Goal: Book appointment/travel/reservation

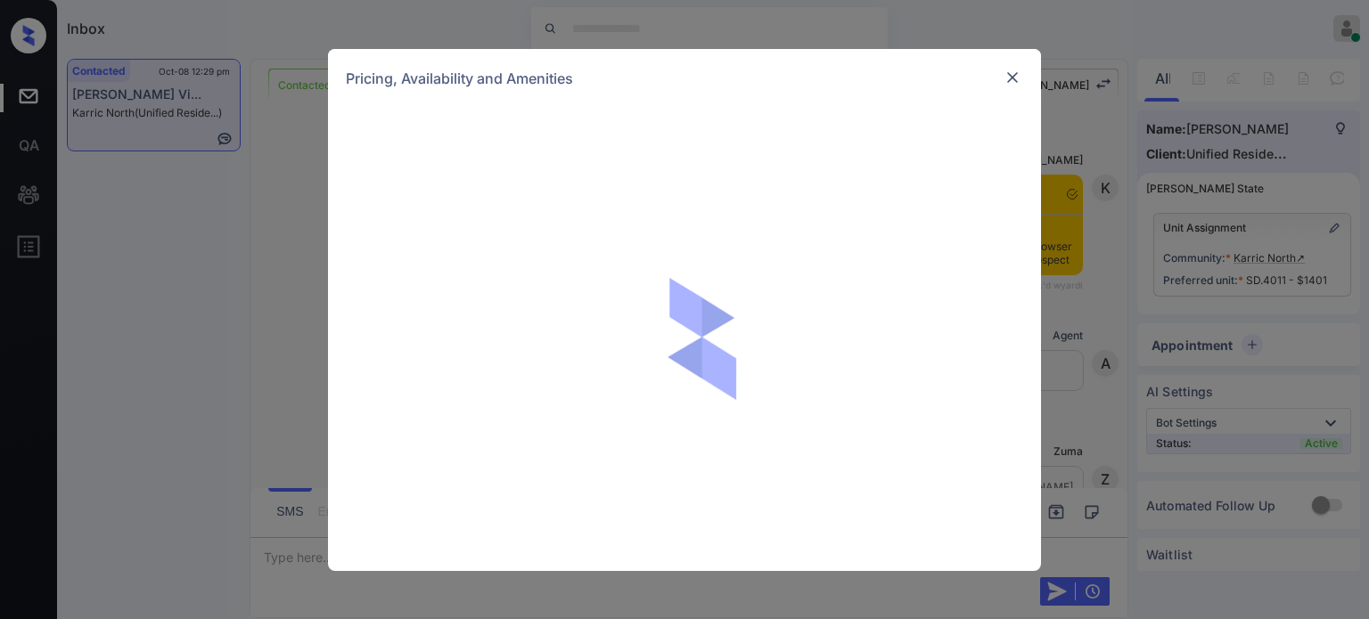
scroll to position [1003, 0]
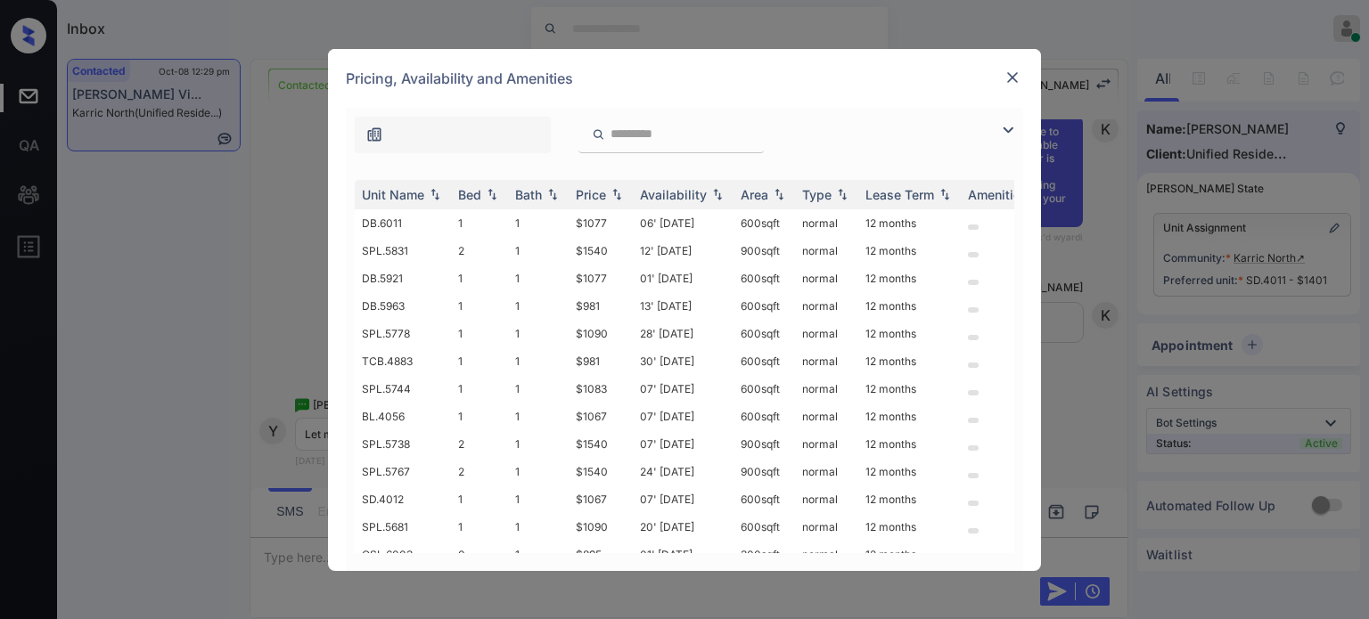
drag, startPoint x: 1005, startPoint y: 131, endPoint x: 961, endPoint y: 136, distance: 44.9
click at [1006, 131] on img at bounding box center [1007, 129] width 21 height 21
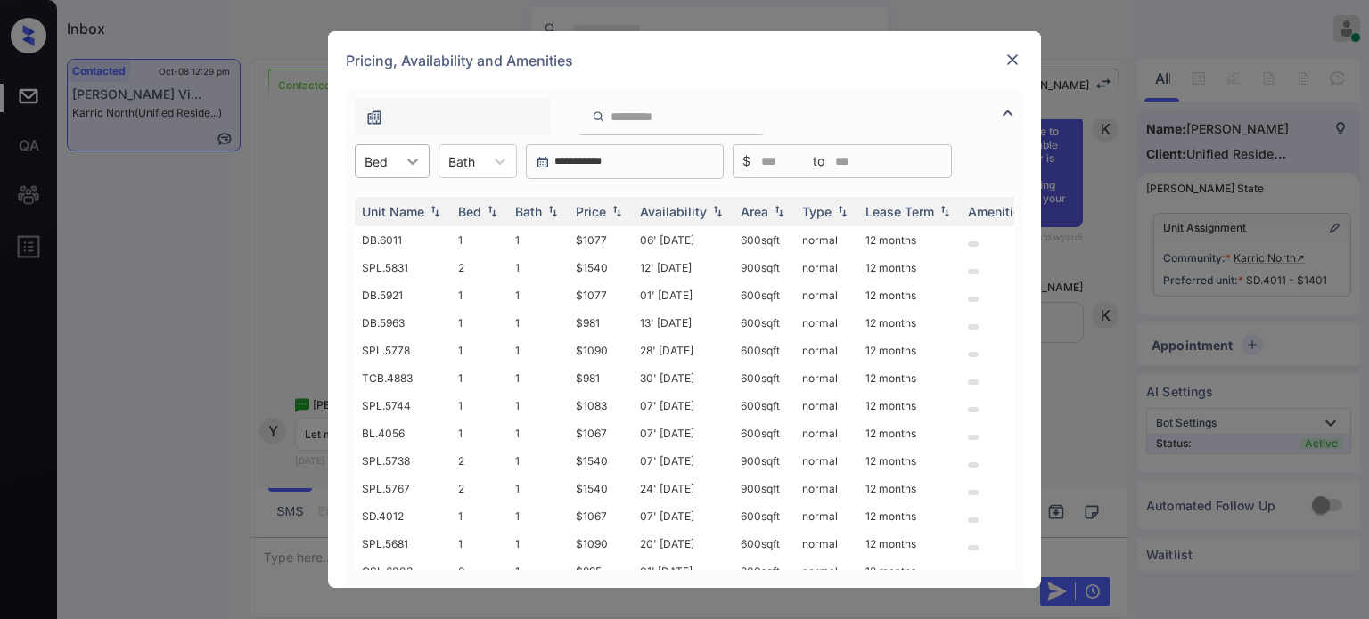
click at [406, 170] on div at bounding box center [413, 161] width 32 height 32
click at [399, 265] on div "2" at bounding box center [392, 269] width 75 height 32
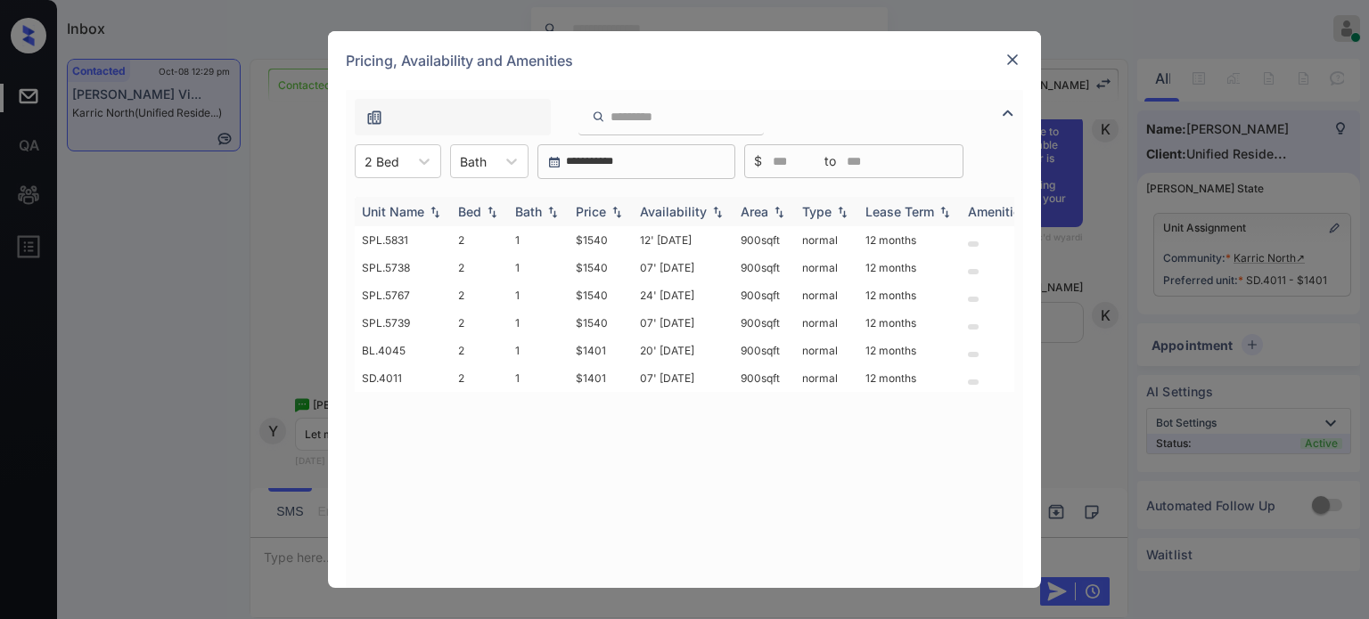
click at [605, 210] on div "Price" at bounding box center [591, 211] width 30 height 15
click at [1016, 56] on img at bounding box center [1013, 60] width 18 height 18
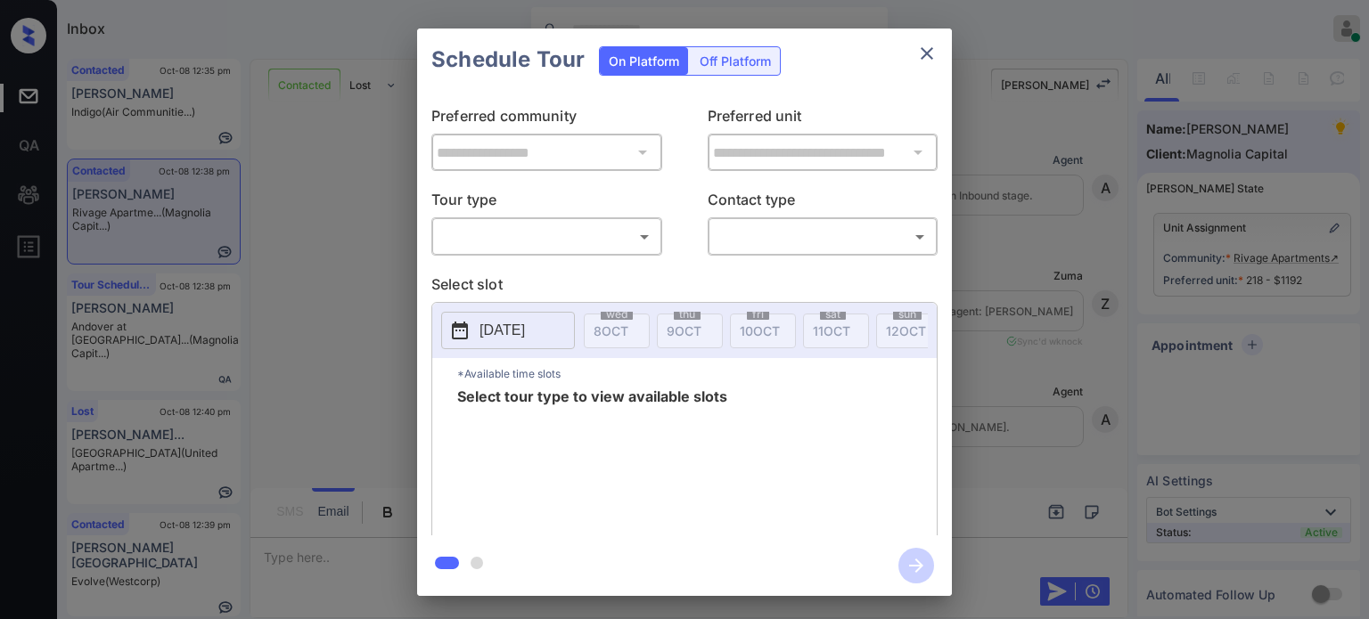
scroll to position [4025, 0]
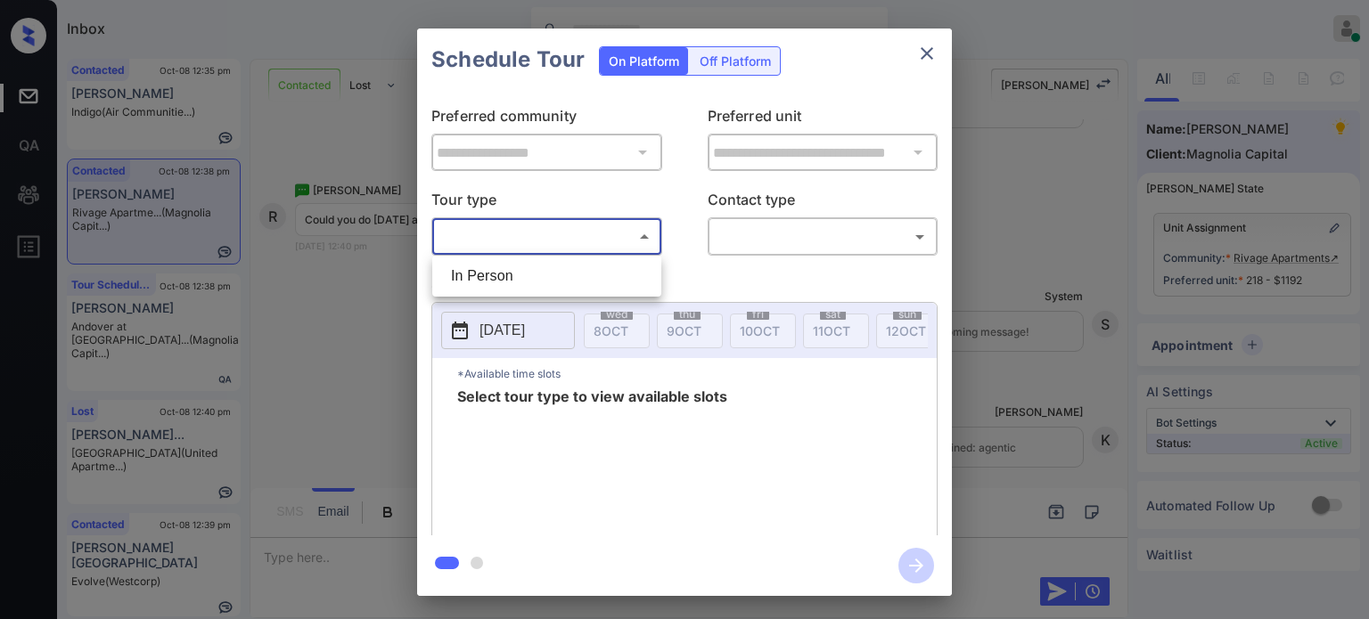
click at [549, 239] on body "Inbox Juan Carlos Manantan Online Set yourself offline Set yourself on break Pr…" at bounding box center [684, 309] width 1369 height 619
click at [516, 273] on li "In Person" at bounding box center [547, 276] width 220 height 32
type input "********"
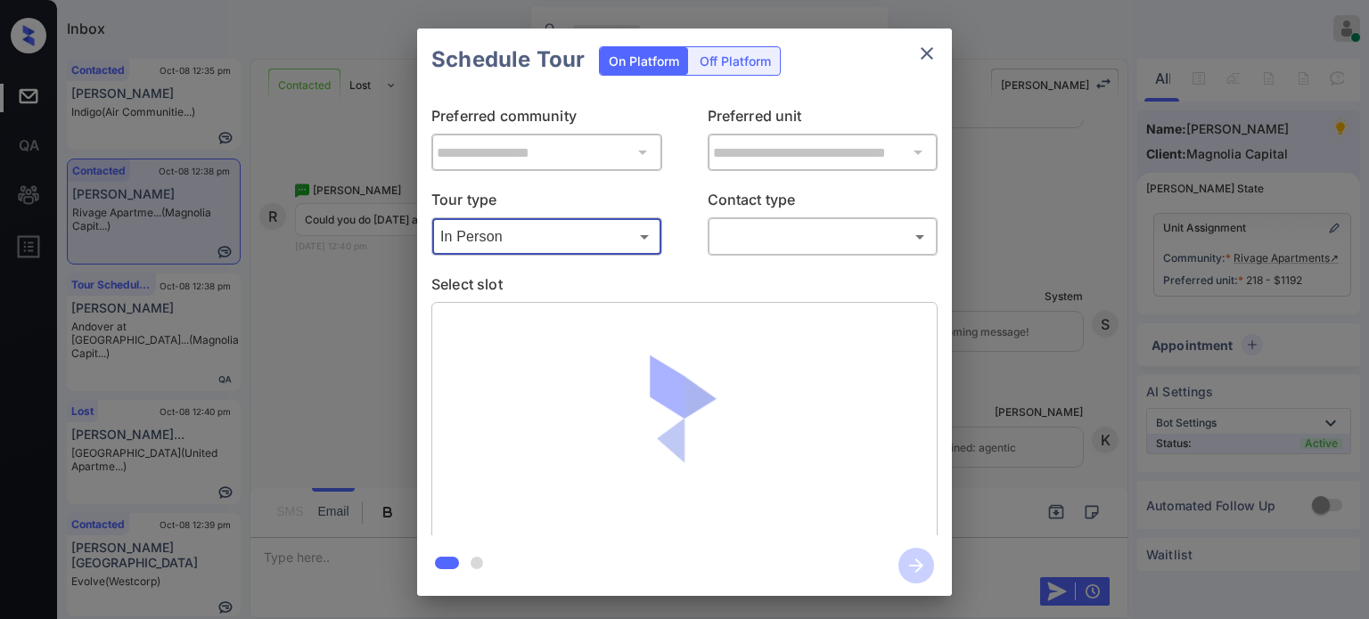
click at [774, 235] on body "Inbox Juan Carlos Manantan Online Set yourself offline Set yourself on break Pr…" at bounding box center [684, 309] width 1369 height 619
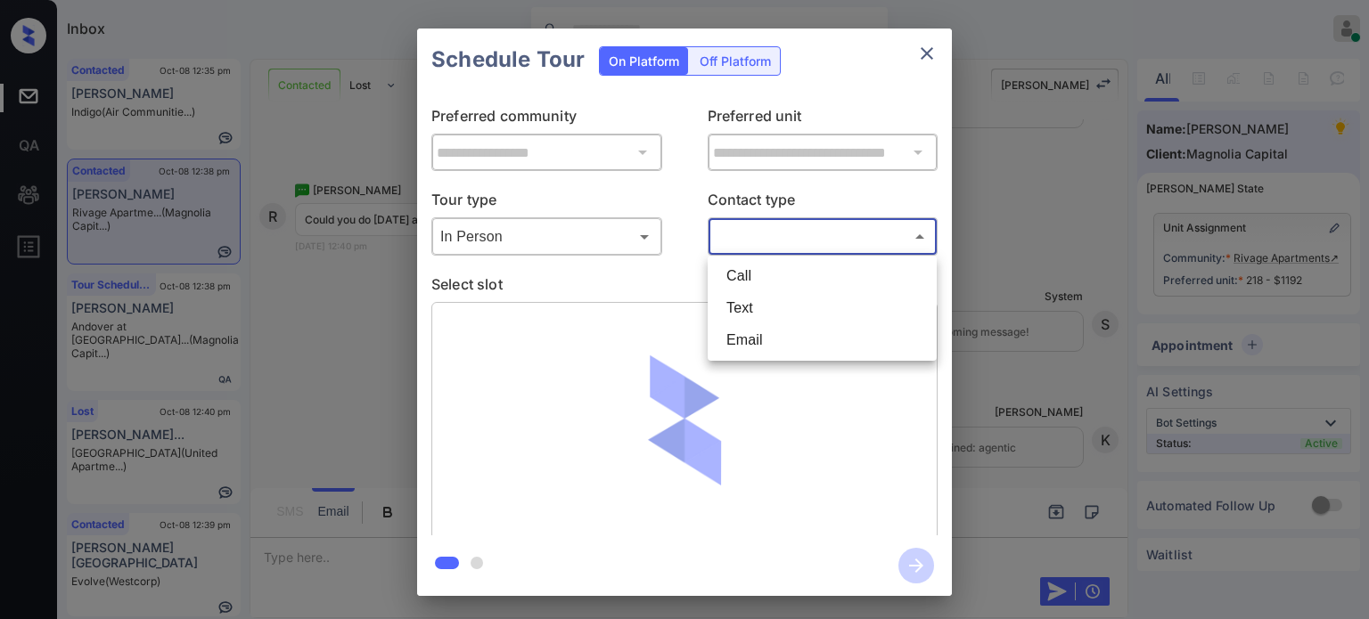
click at [748, 309] on li "Text" at bounding box center [822, 308] width 220 height 32
type input "****"
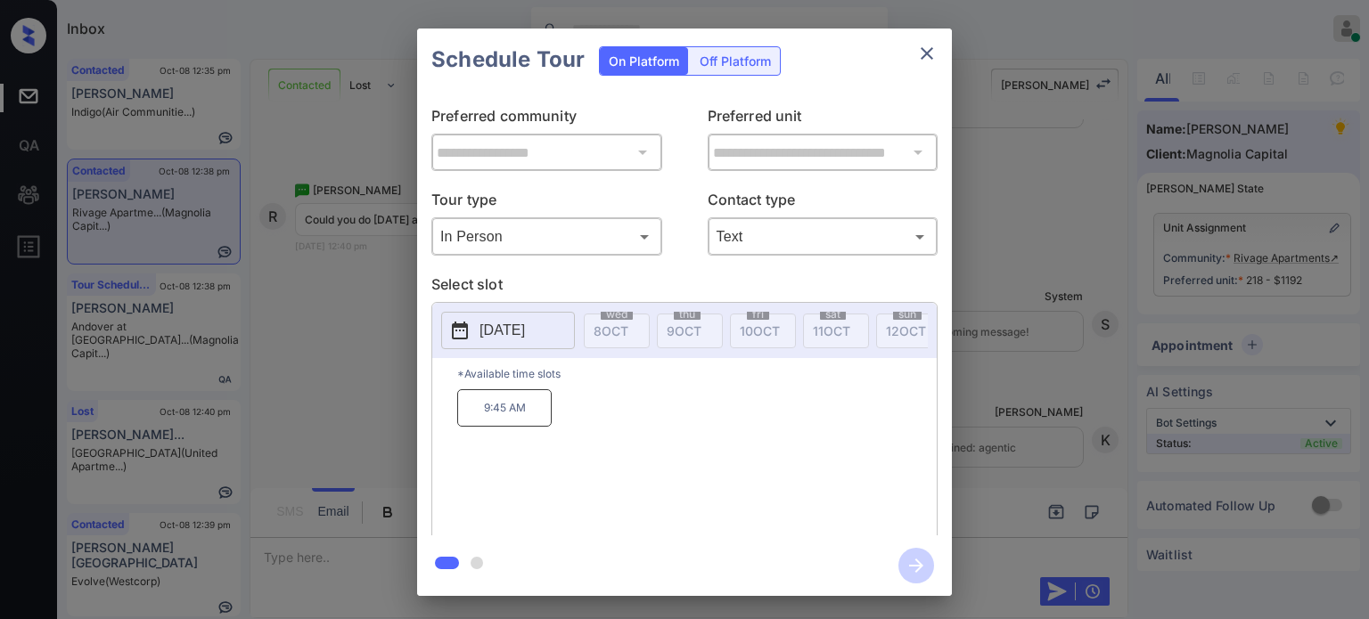
click at [525, 331] on p "2025-10-16" at bounding box center [502, 330] width 45 height 21
drag, startPoint x: 578, startPoint y: 402, endPoint x: 459, endPoint y: 412, distance: 118.9
click at [459, 412] on div "9:45 AM" at bounding box center [697, 460] width 480 height 143
copy p "9:45 AM"
click at [518, 336] on p "2025-10-16" at bounding box center [502, 330] width 45 height 21
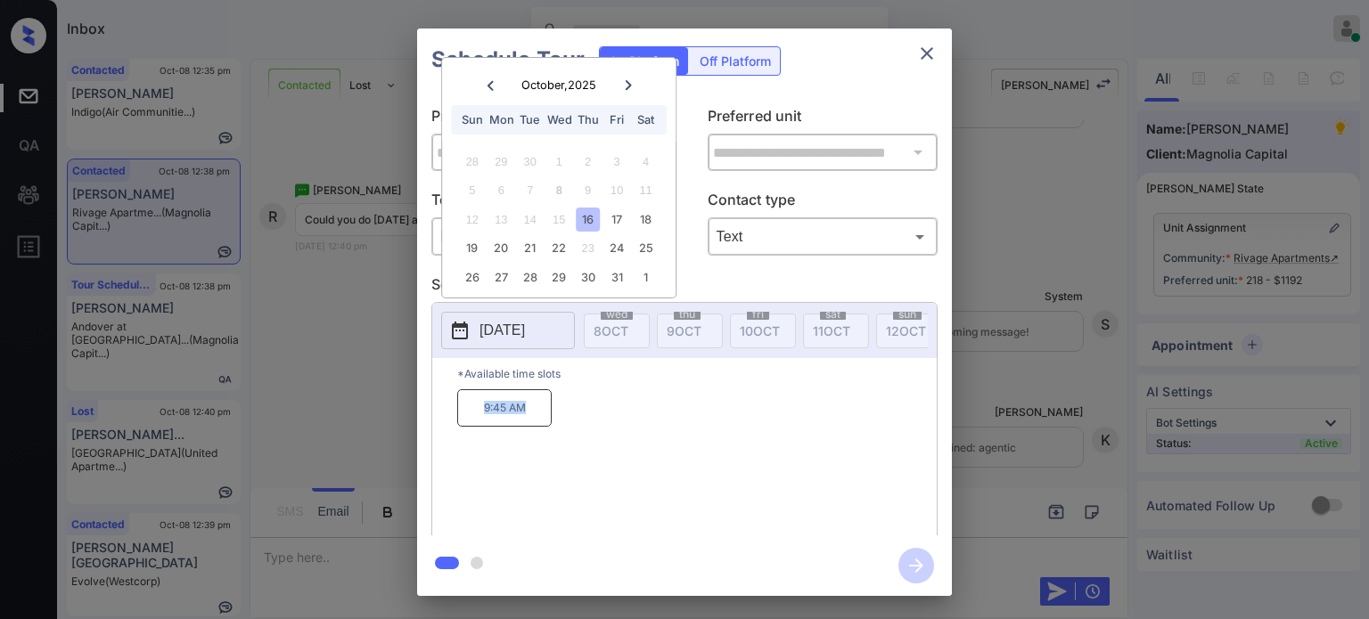
click at [919, 54] on icon "close" at bounding box center [926, 53] width 21 height 21
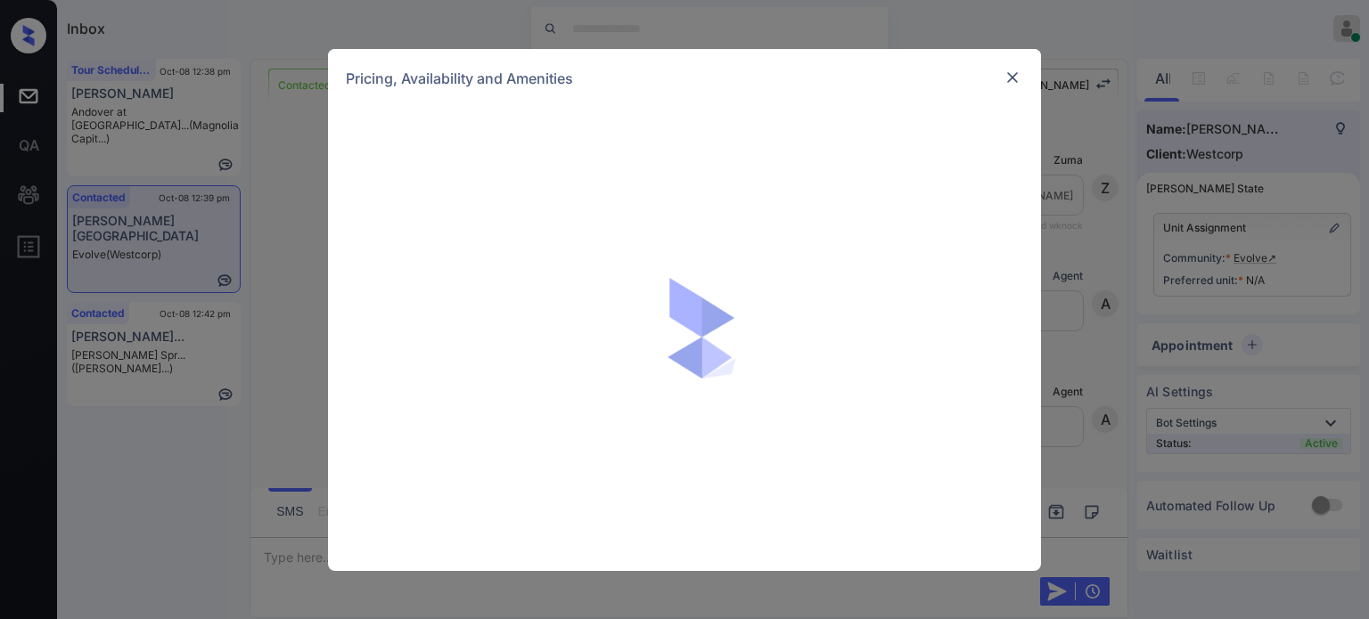
scroll to position [1551, 0]
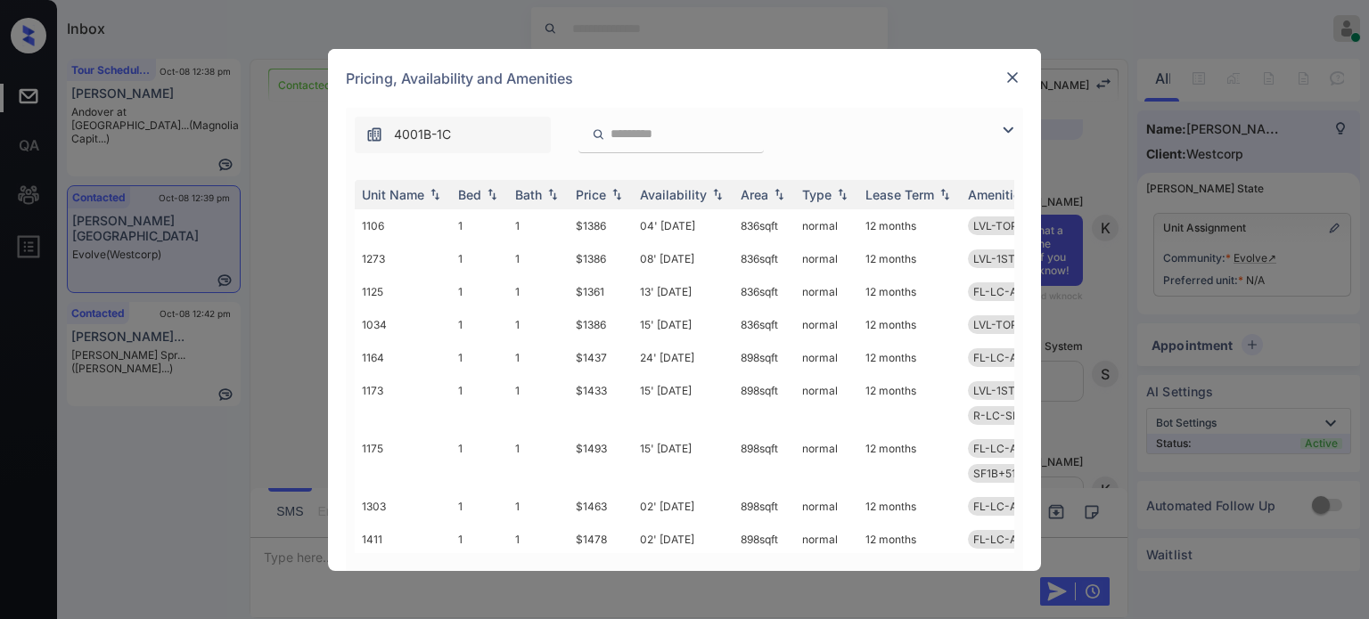
click at [1010, 127] on img at bounding box center [1007, 129] width 21 height 21
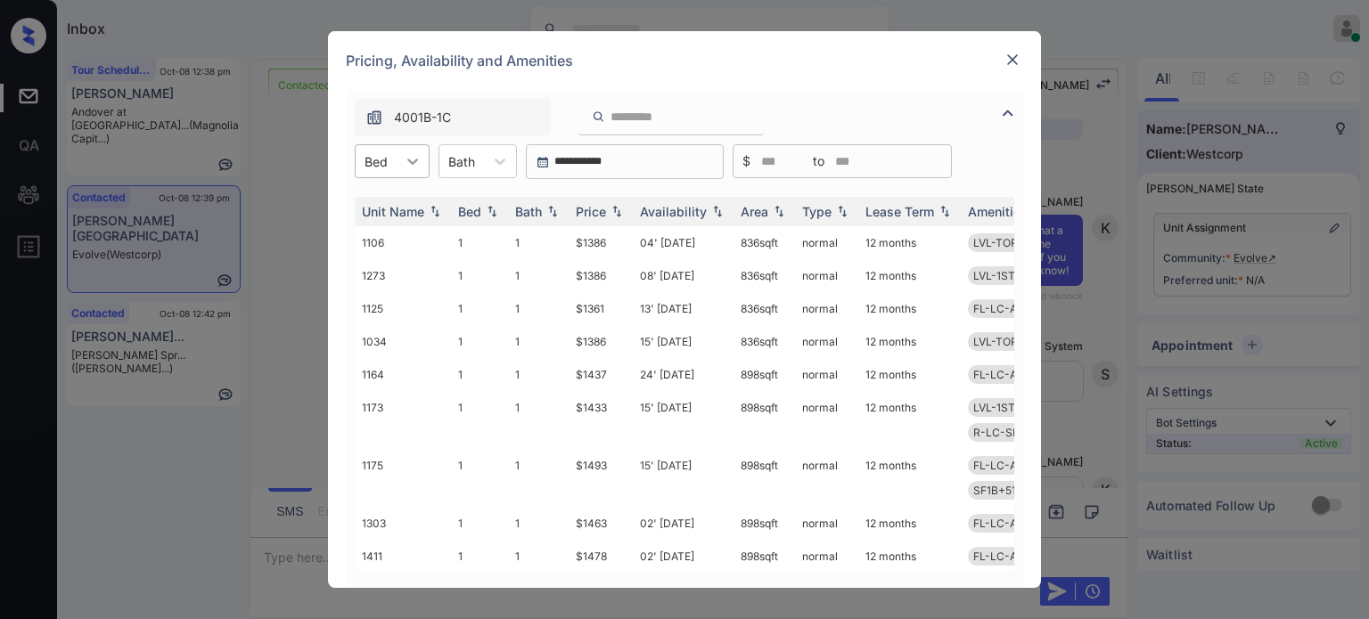
click at [415, 168] on icon at bounding box center [413, 161] width 18 height 18
click at [403, 209] on div "1" at bounding box center [392, 205] width 75 height 32
click at [603, 214] on div "Price" at bounding box center [591, 211] width 30 height 15
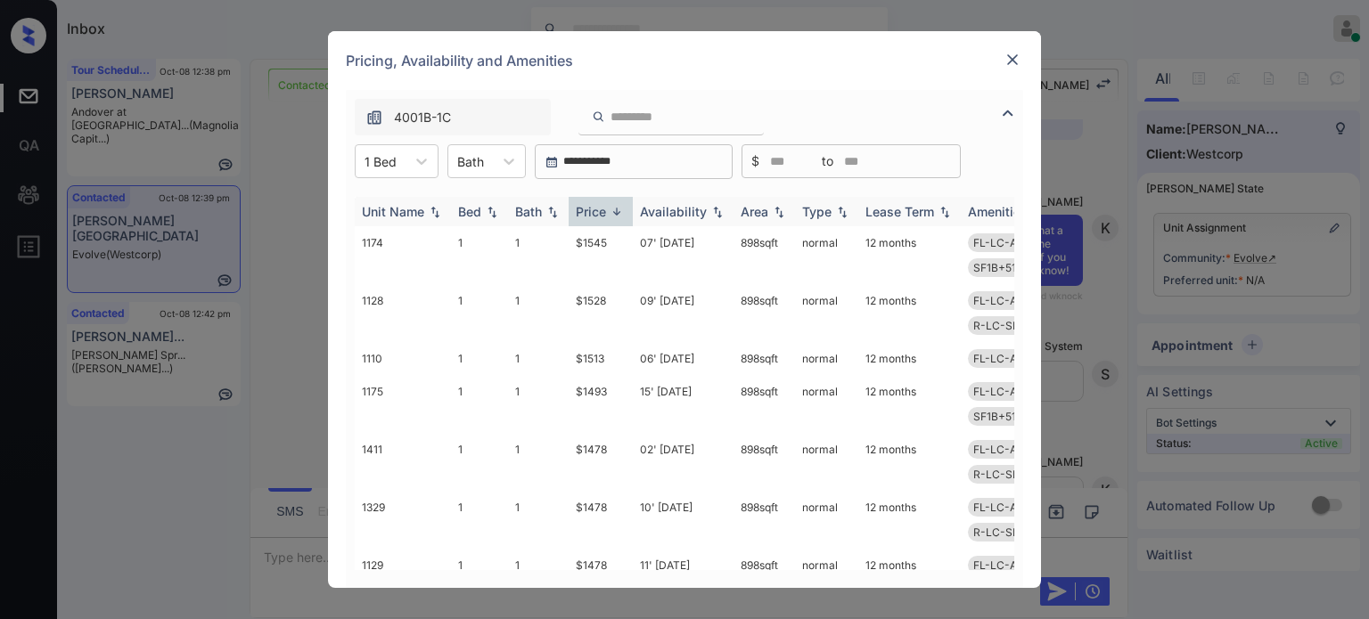
click at [603, 214] on div "Price" at bounding box center [591, 211] width 30 height 15
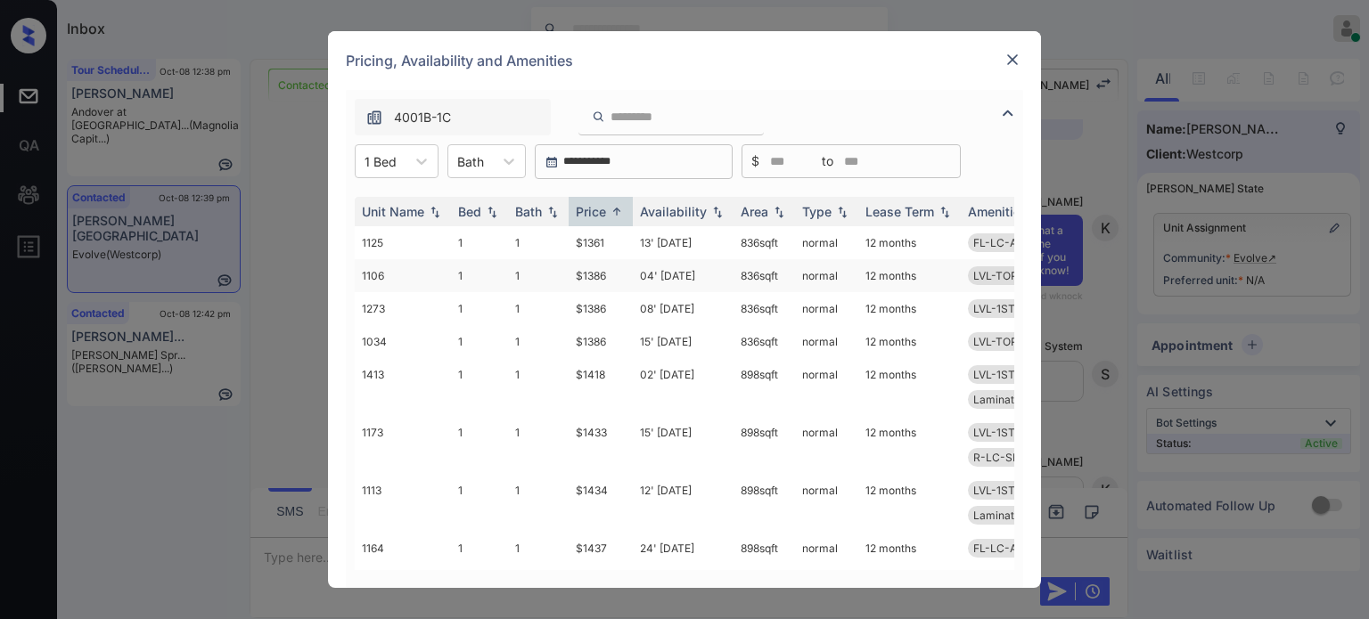
click at [680, 271] on td "04' Oct 25" at bounding box center [683, 275] width 101 height 33
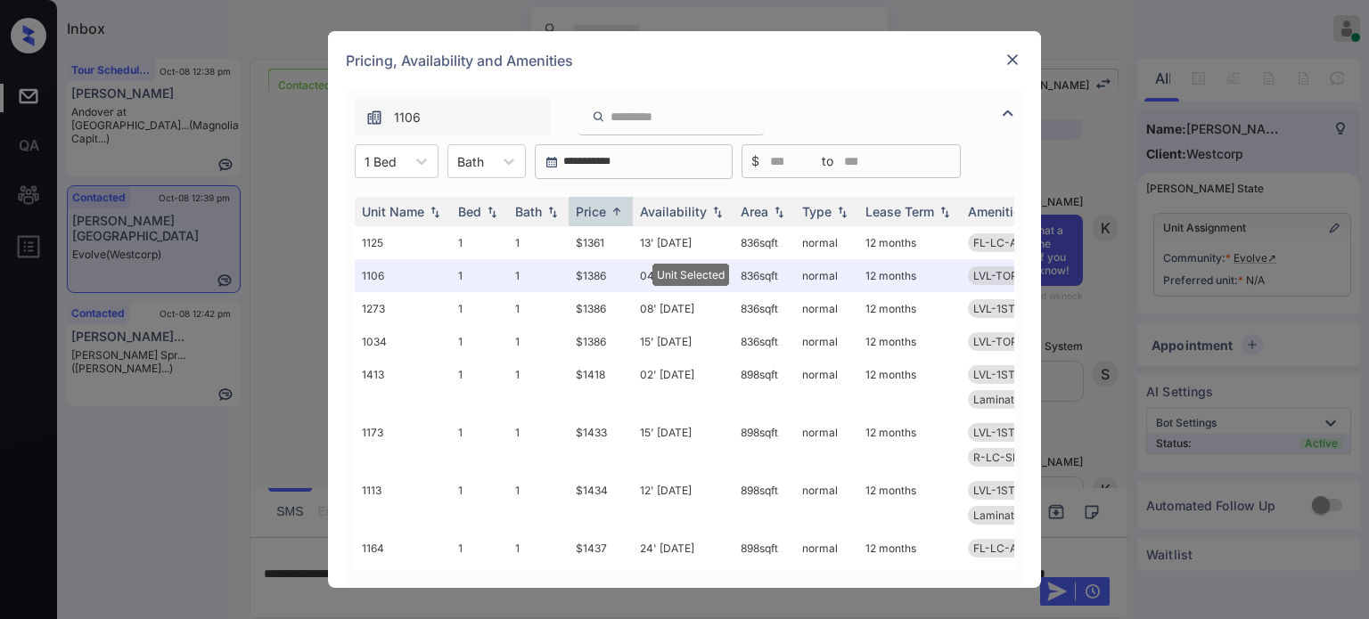
click at [1015, 57] on img at bounding box center [1013, 60] width 18 height 18
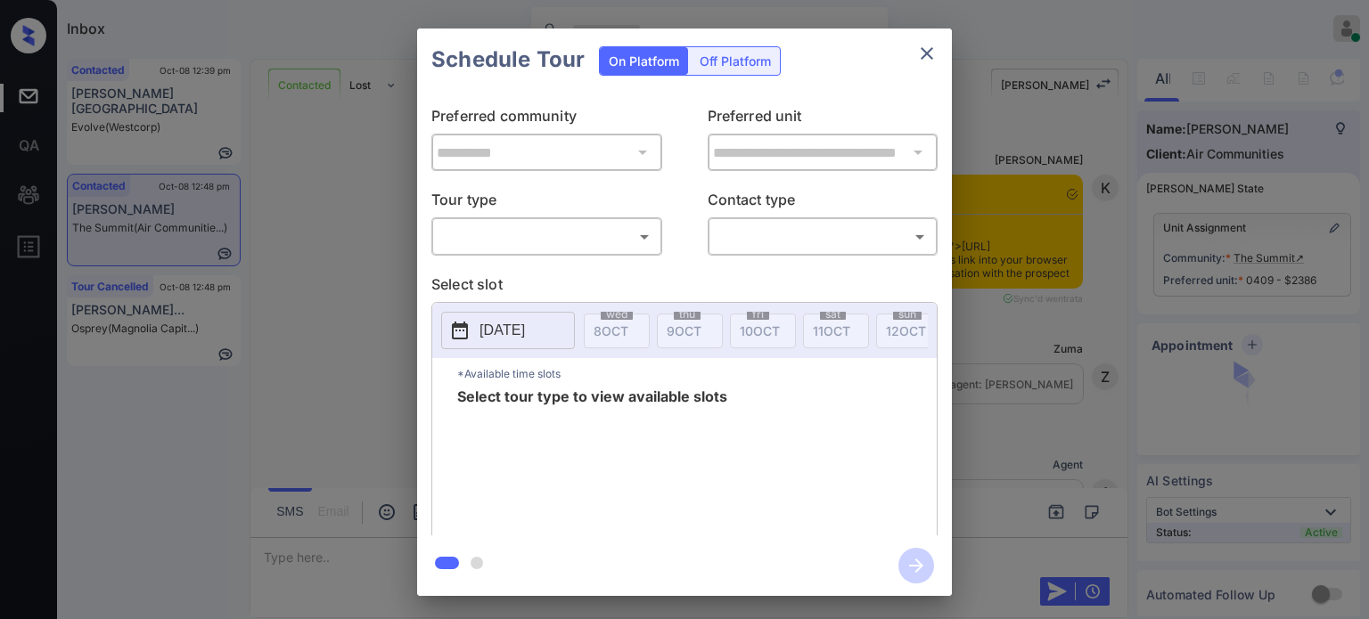
scroll to position [7440, 0]
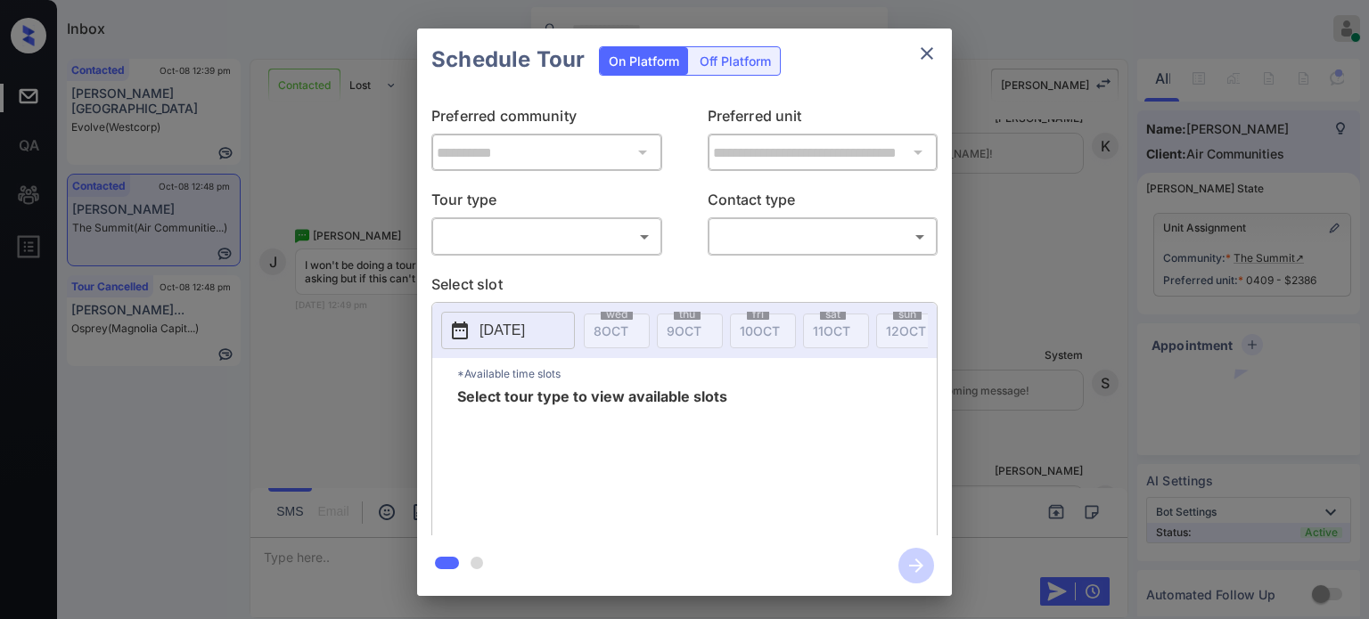
click at [594, 230] on body "Inbox Juan Carlos Manantan Online Set yourself offline Set yourself on break Pr…" at bounding box center [684, 309] width 1369 height 619
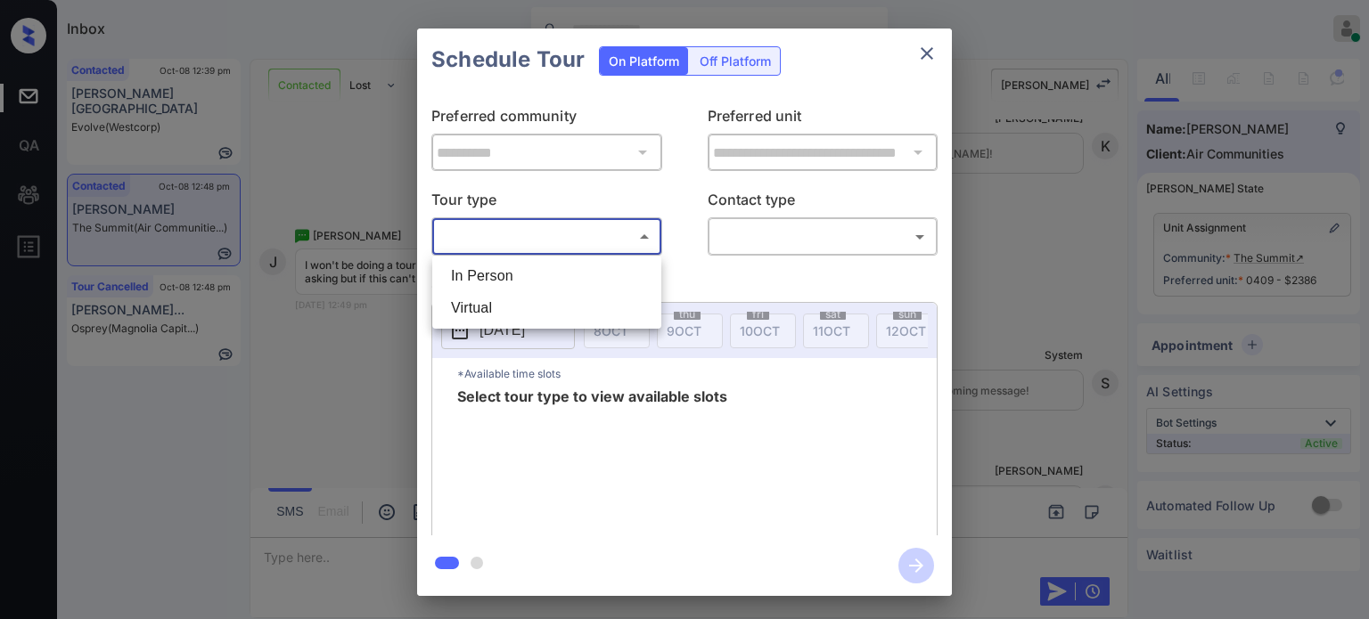
click at [933, 61] on div at bounding box center [684, 309] width 1369 height 619
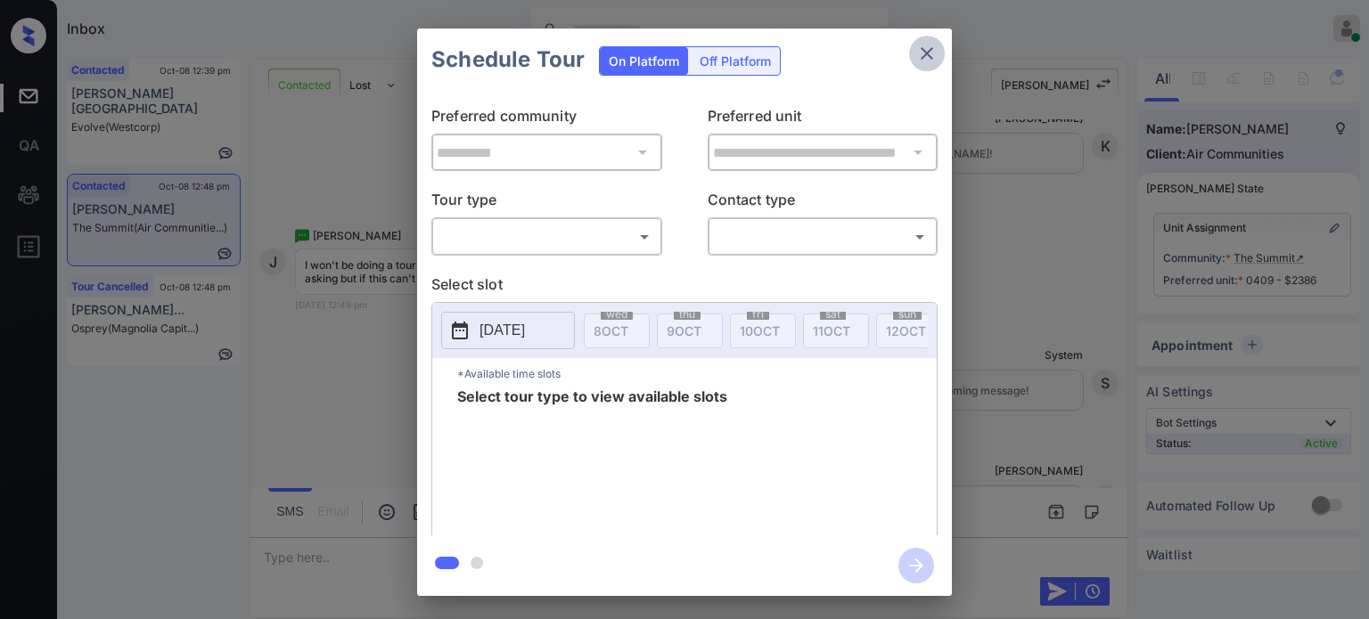
click at [929, 55] on icon "close" at bounding box center [927, 53] width 12 height 12
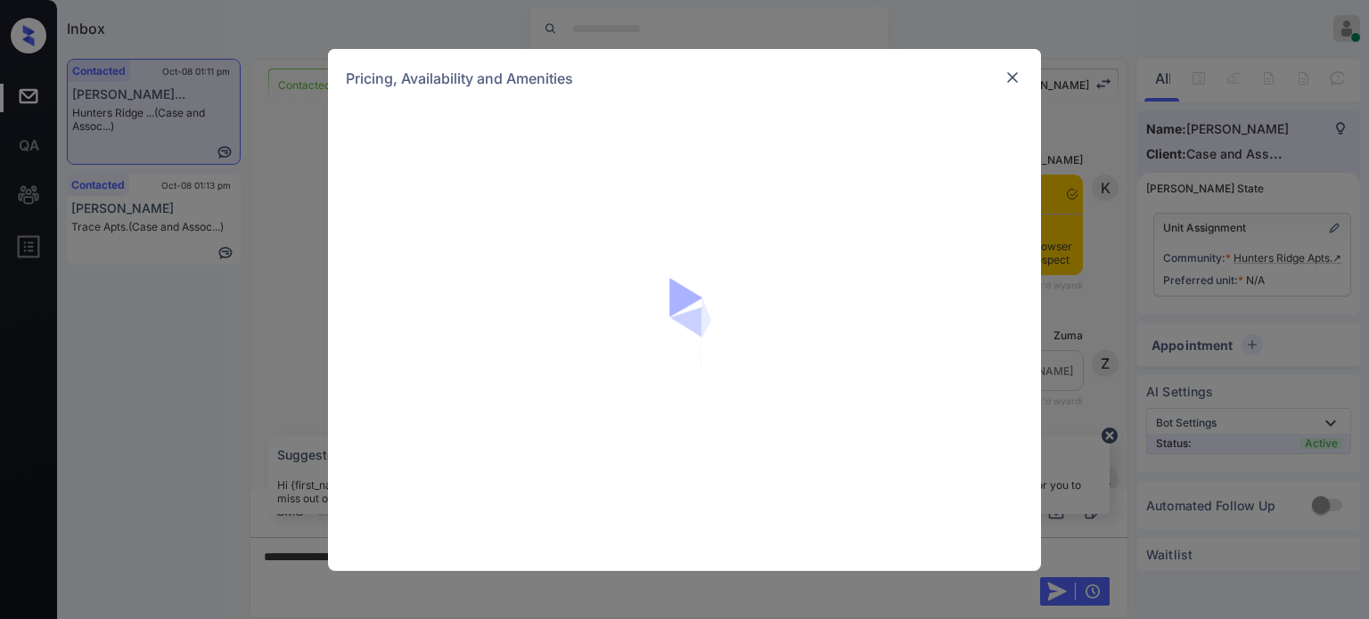
scroll to position [1485, 0]
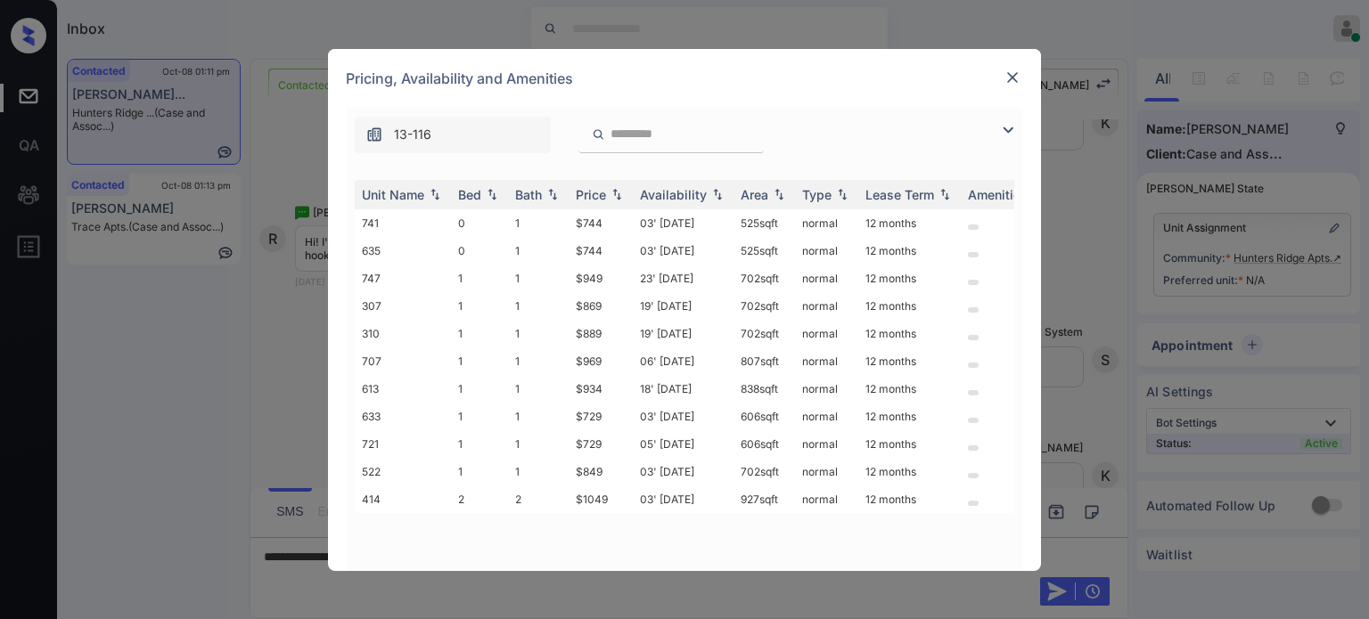
click at [1016, 127] on img at bounding box center [1007, 129] width 21 height 21
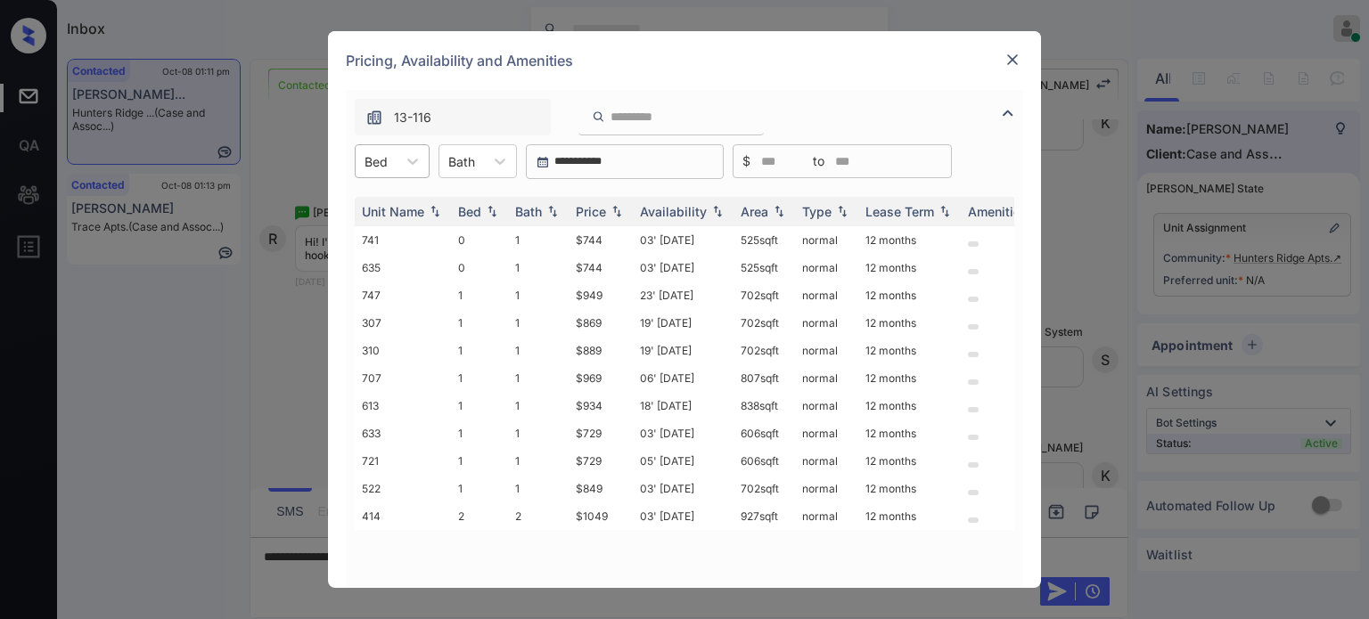
click at [389, 166] on div "Bed" at bounding box center [376, 162] width 41 height 26
click at [389, 238] on div "1" at bounding box center [392, 237] width 75 height 32
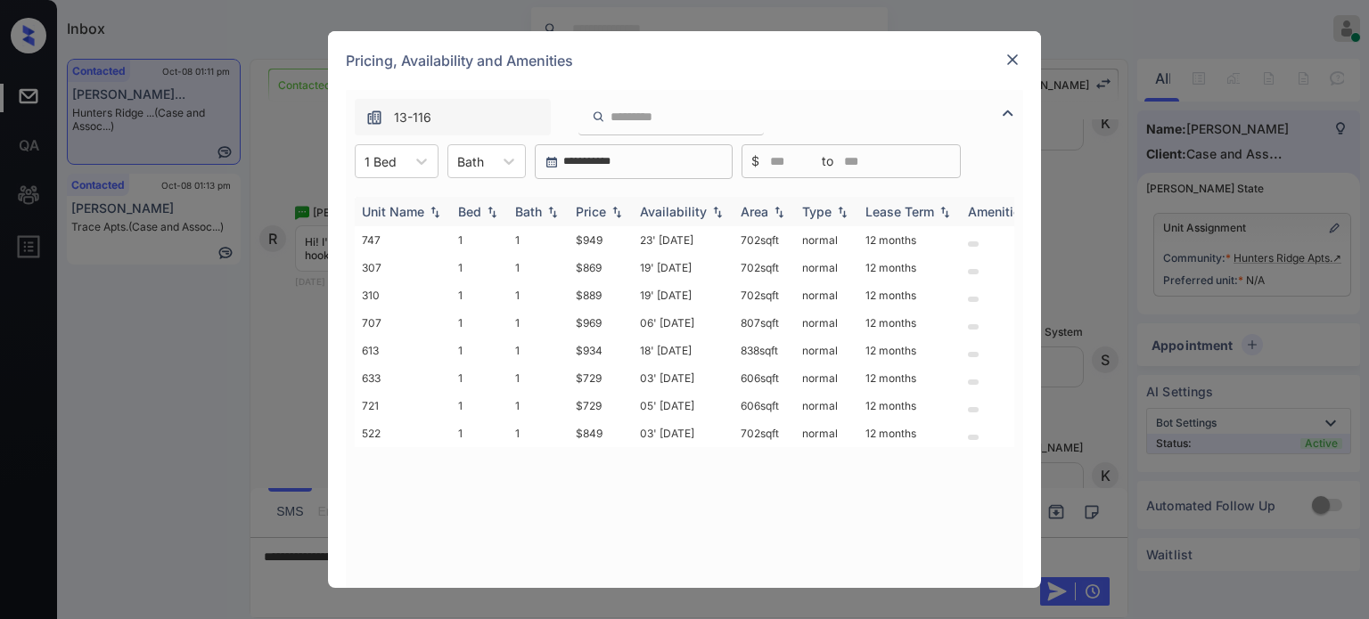
click at [598, 218] on div "Price" at bounding box center [591, 211] width 30 height 15
click at [664, 238] on td "03' Oct 25" at bounding box center [683, 240] width 101 height 28
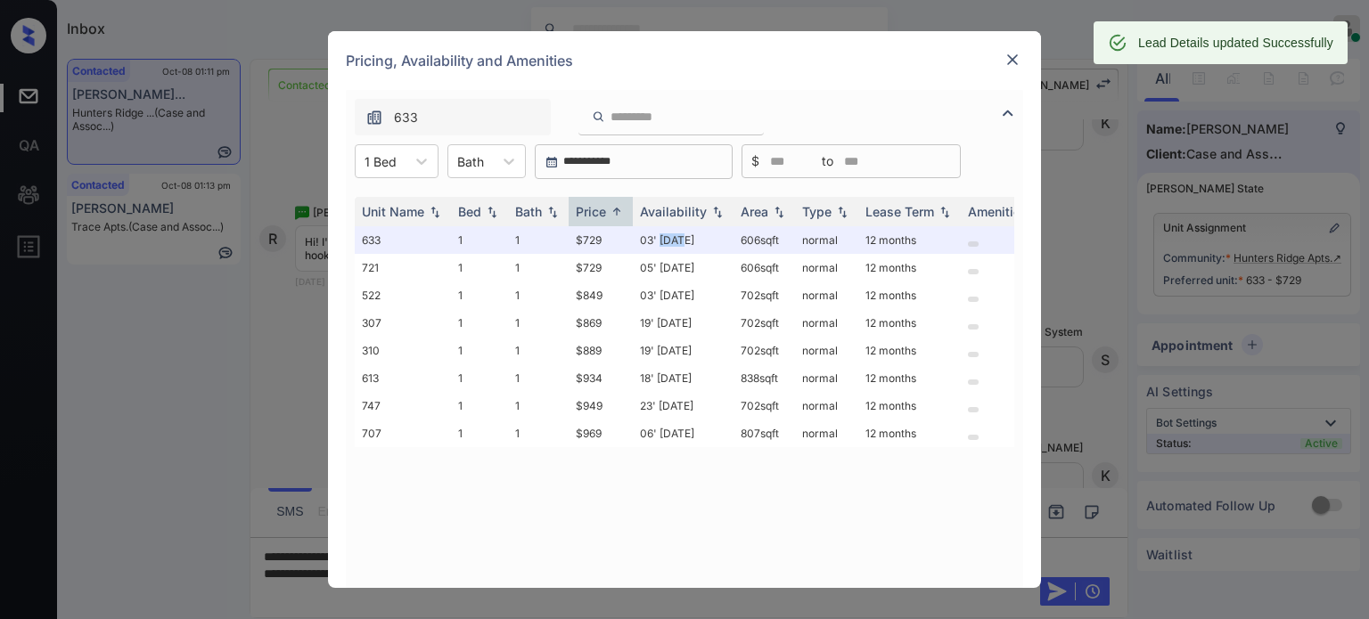
click at [1014, 59] on img at bounding box center [1013, 60] width 18 height 18
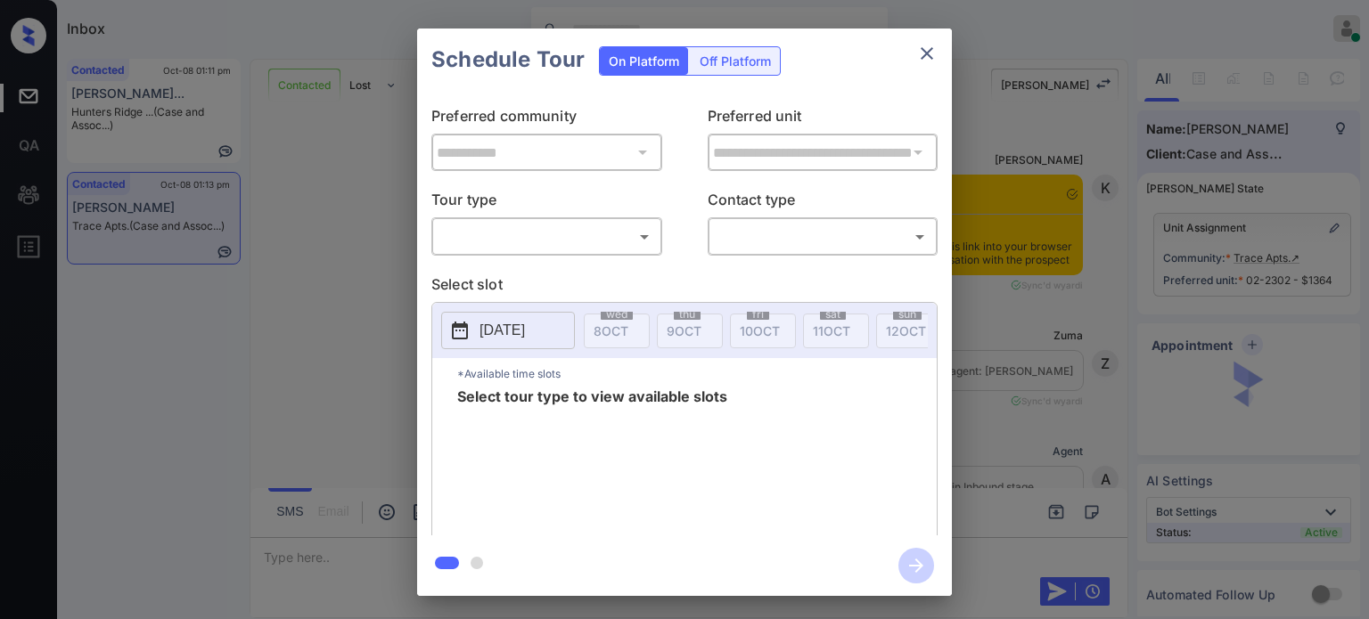
scroll to position [1449, 0]
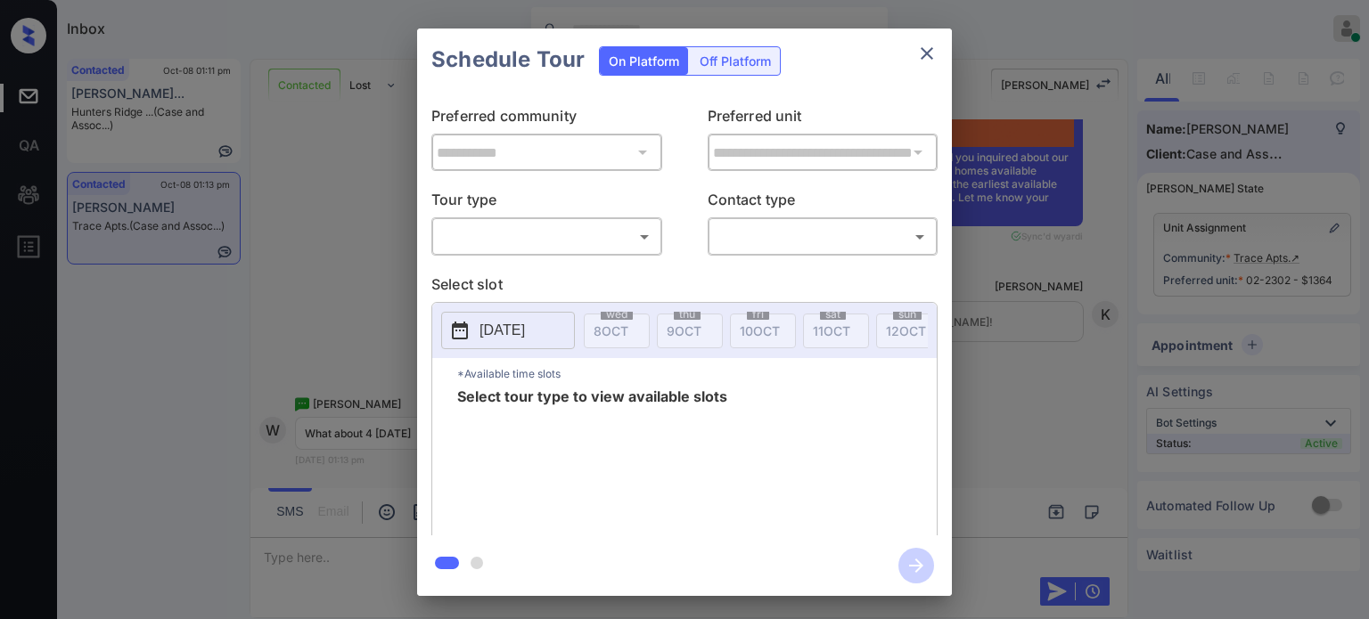
click at [594, 242] on body "Inbox [PERSON_NAME] Online Set yourself offline Set yourself on break Profile S…" at bounding box center [684, 309] width 1369 height 619
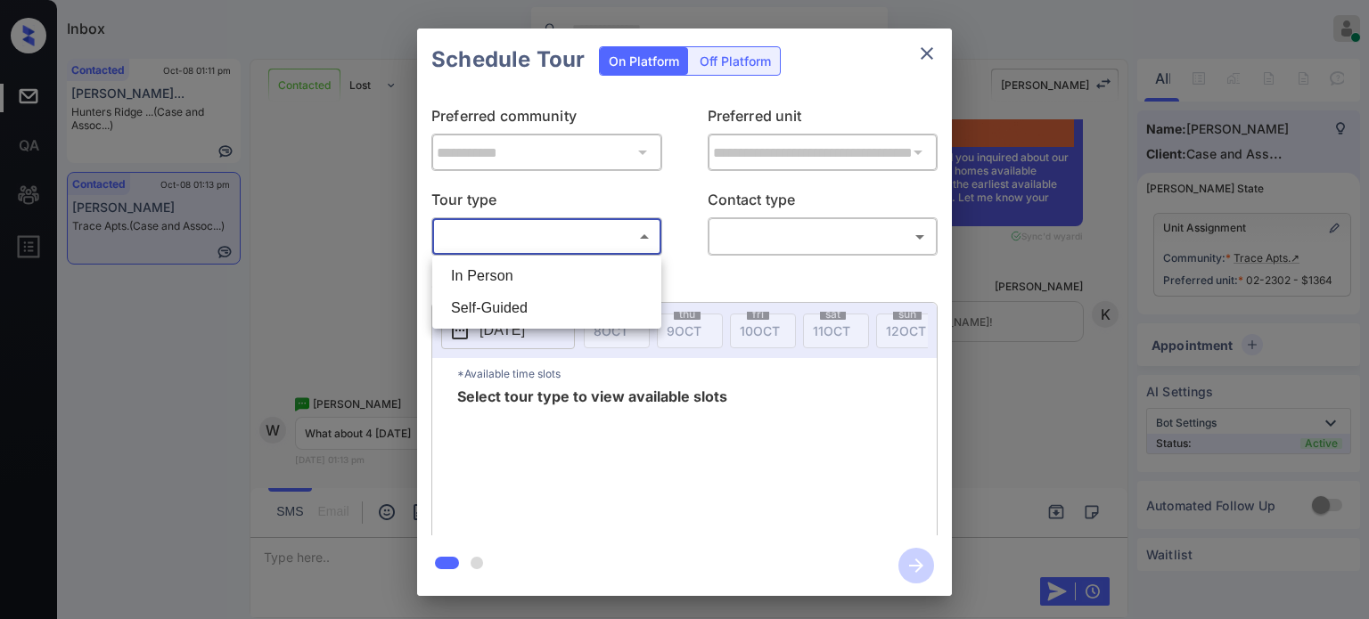
click at [512, 285] on li "In Person" at bounding box center [547, 276] width 220 height 32
type input "********"
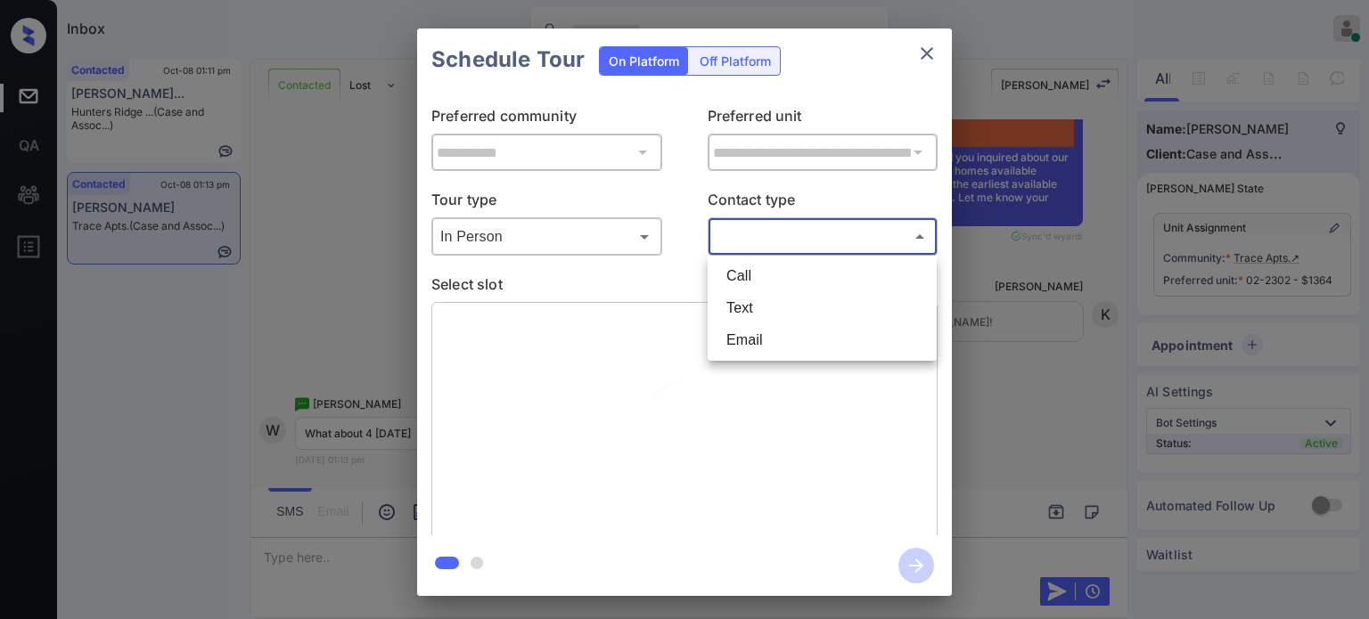
click at [787, 232] on body "Inbox [PERSON_NAME] Online Set yourself offline Set yourself on break Profile S…" at bounding box center [684, 309] width 1369 height 619
click at [781, 316] on li "Text" at bounding box center [822, 308] width 220 height 32
type input "****"
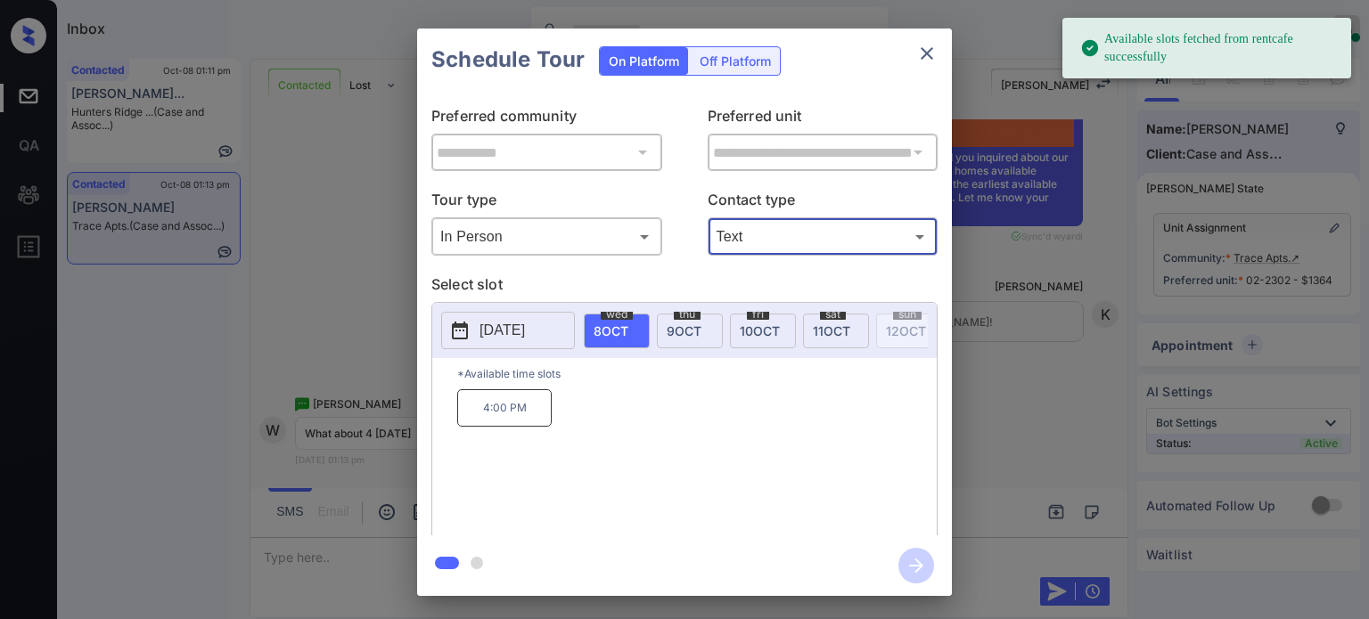
click at [672, 332] on span "9 OCT" at bounding box center [684, 331] width 35 height 15
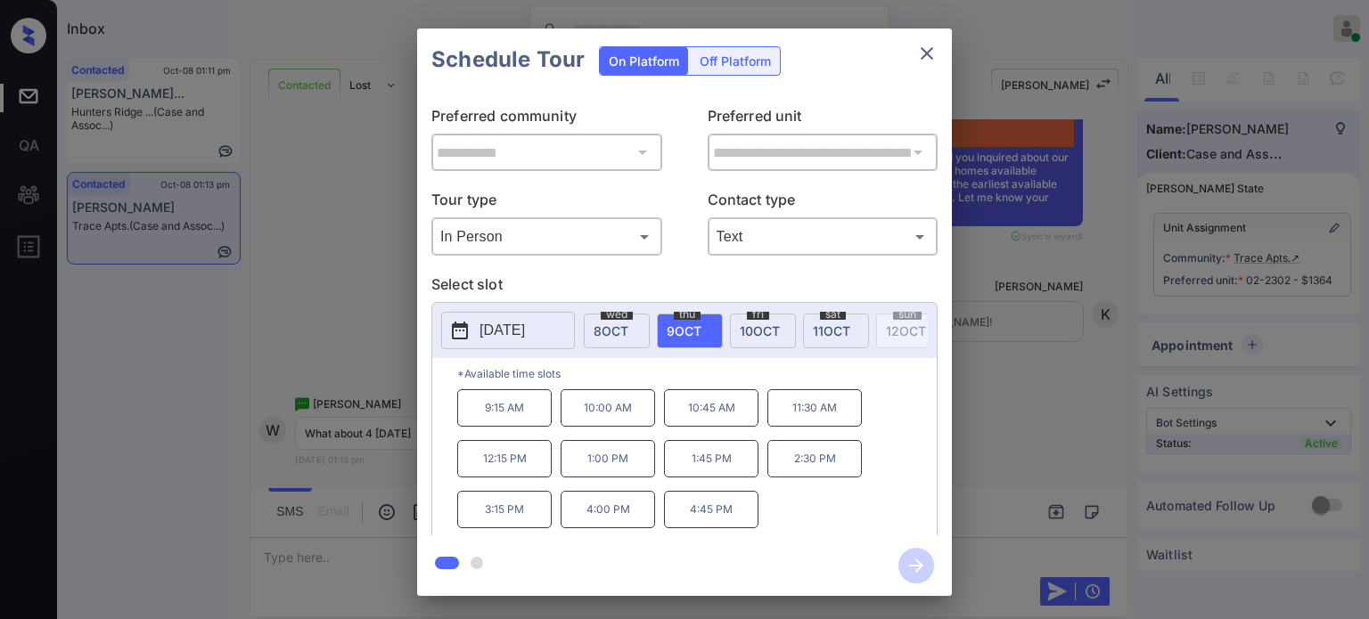
click at [631, 523] on p "4:00 PM" at bounding box center [608, 509] width 94 height 37
click at [918, 563] on icon "button" at bounding box center [916, 566] width 36 height 36
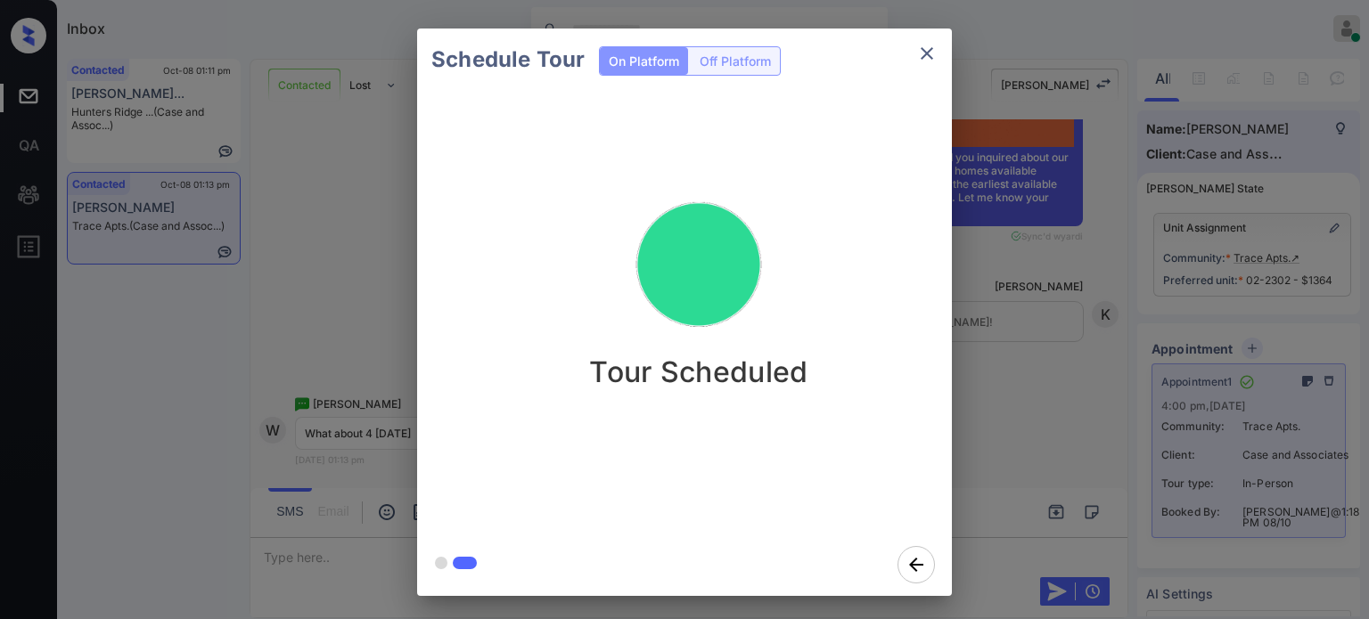
click at [924, 54] on icon "close" at bounding box center [927, 53] width 12 height 12
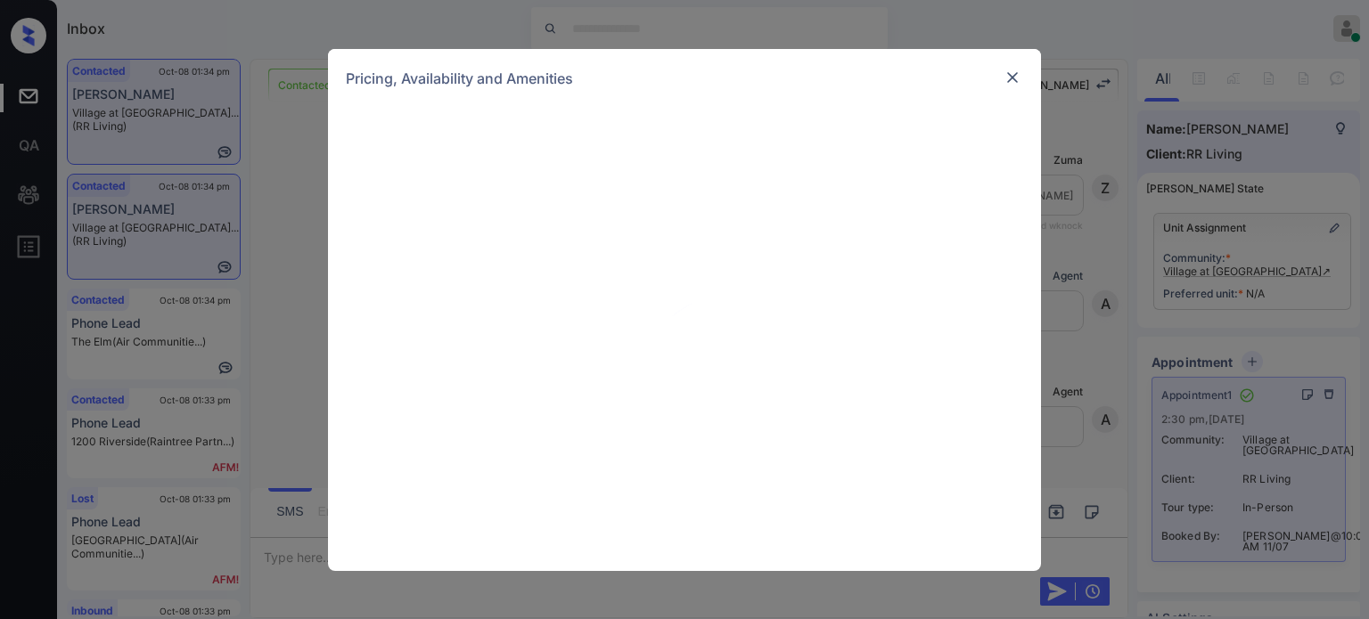
scroll to position [8842, 0]
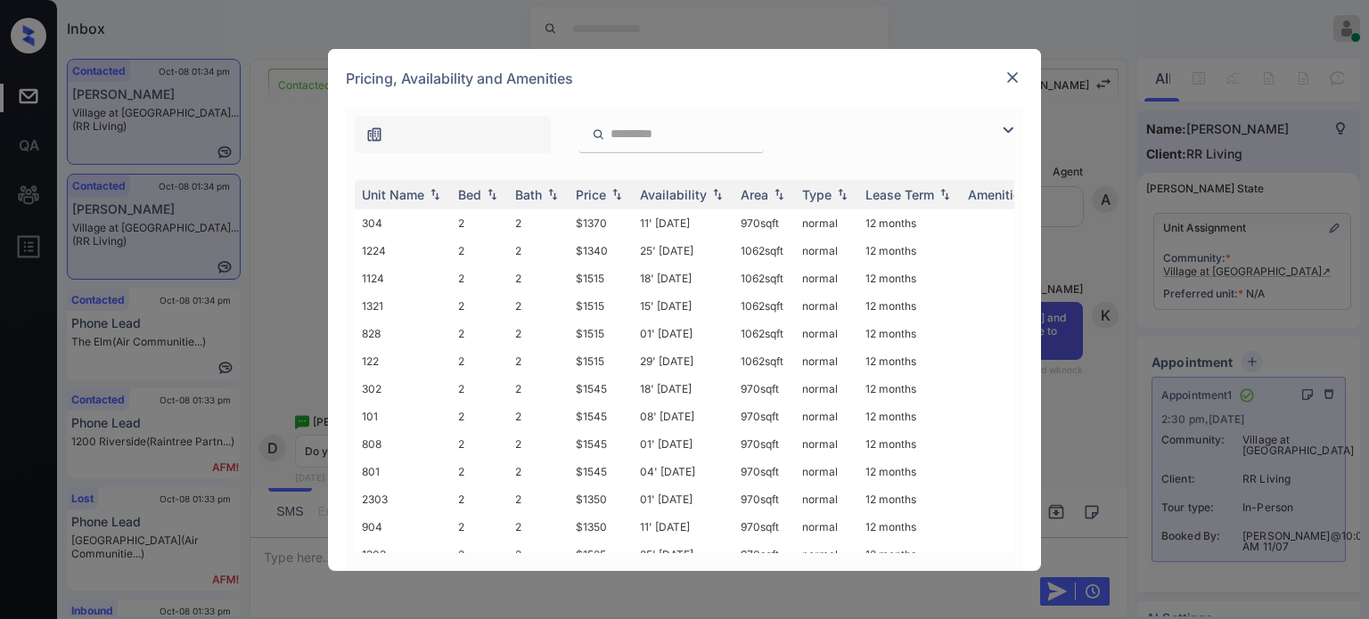
click at [1004, 136] on img at bounding box center [1007, 129] width 21 height 21
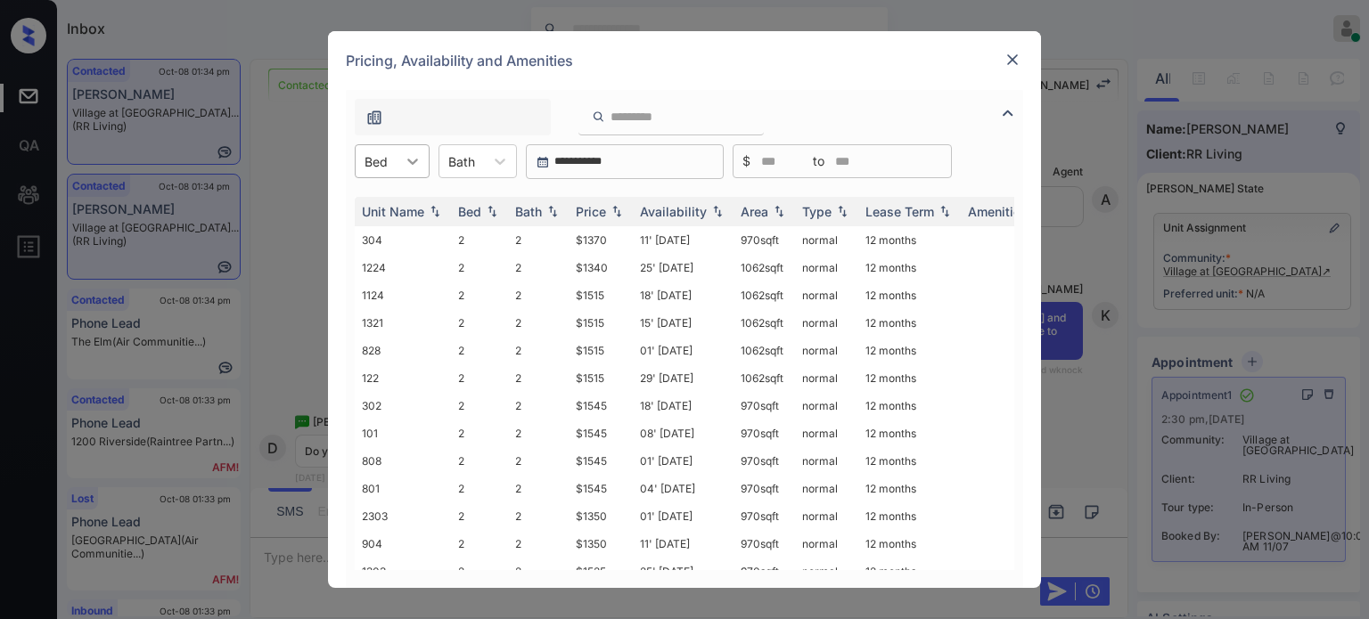
click at [414, 160] on icon at bounding box center [413, 161] width 18 height 18
click at [392, 212] on div "2" at bounding box center [392, 205] width 75 height 32
click at [594, 213] on div "Price" at bounding box center [591, 211] width 30 height 15
click at [693, 243] on td "25' Oct 25" at bounding box center [683, 240] width 101 height 28
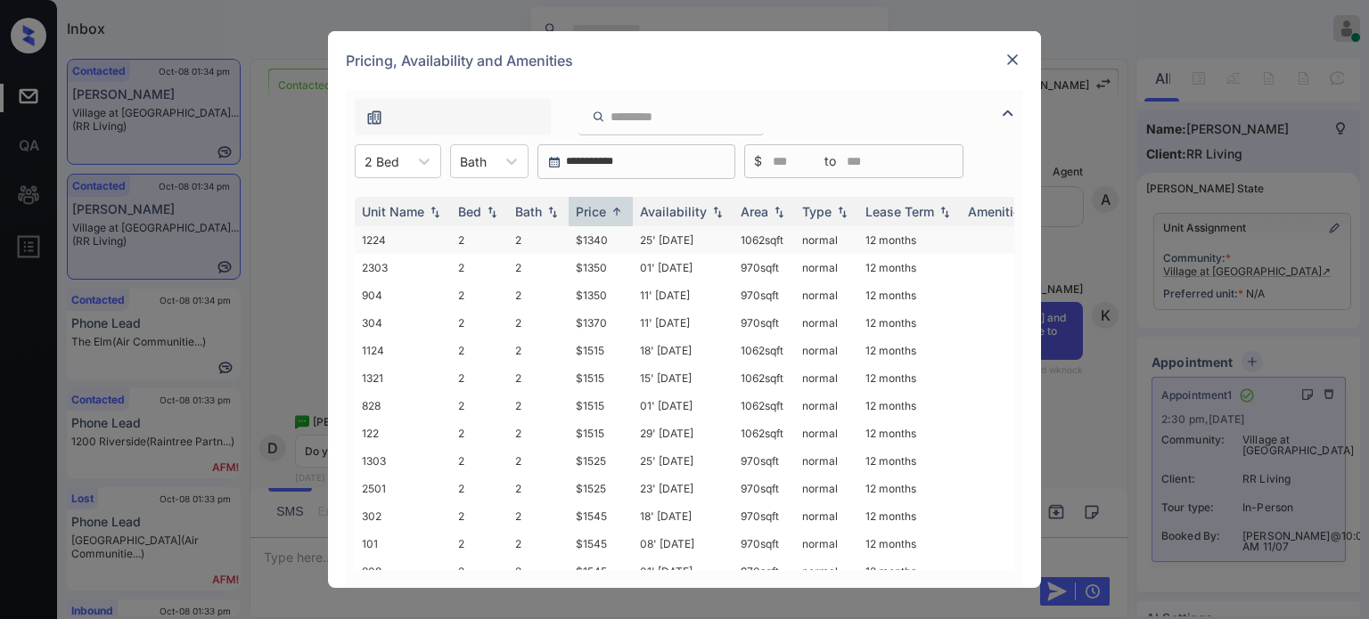
click at [693, 243] on td "25' Oct 25" at bounding box center [683, 240] width 101 height 28
click at [1022, 60] on div at bounding box center [1012, 59] width 21 height 21
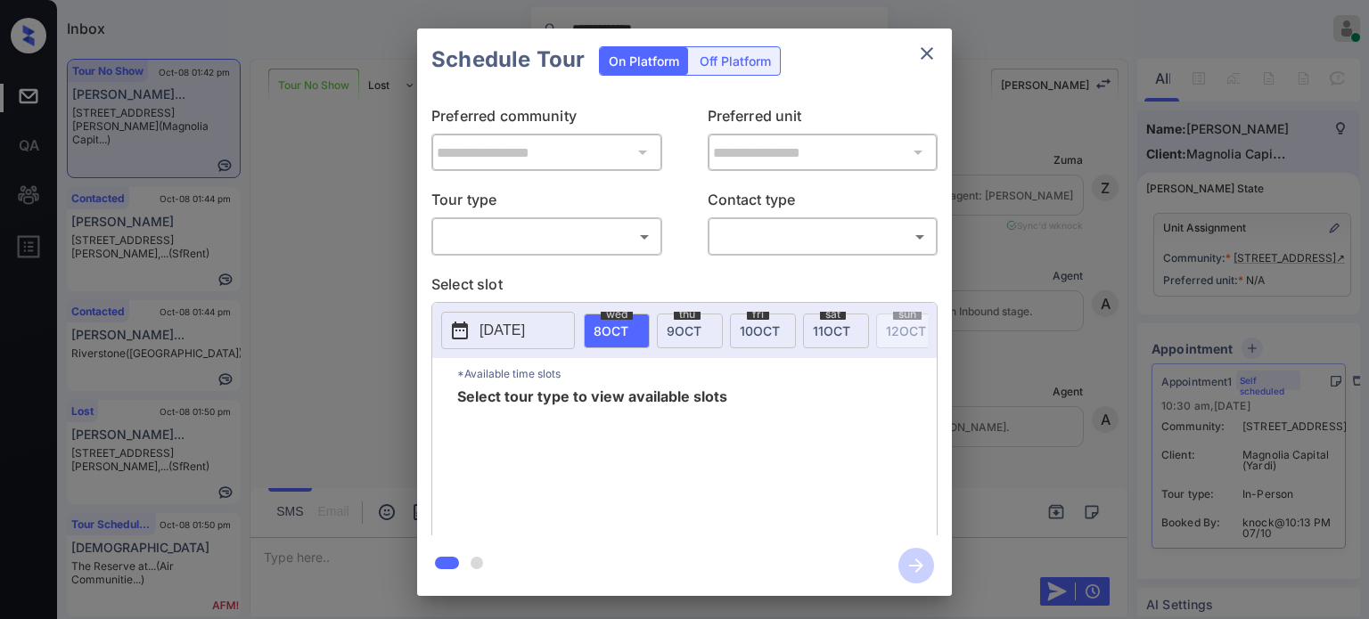
scroll to position [5754, 0]
click at [596, 242] on body "**********" at bounding box center [684, 309] width 1369 height 619
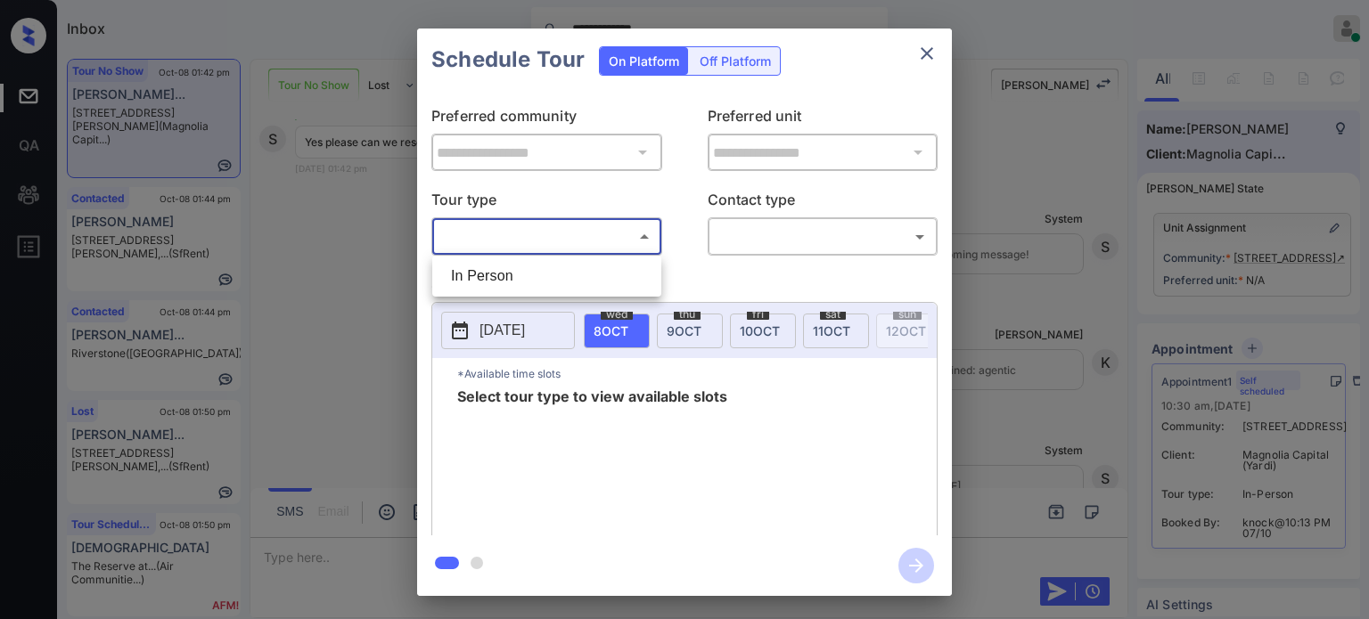
click at [510, 275] on li "In Person" at bounding box center [547, 276] width 220 height 32
type input "********"
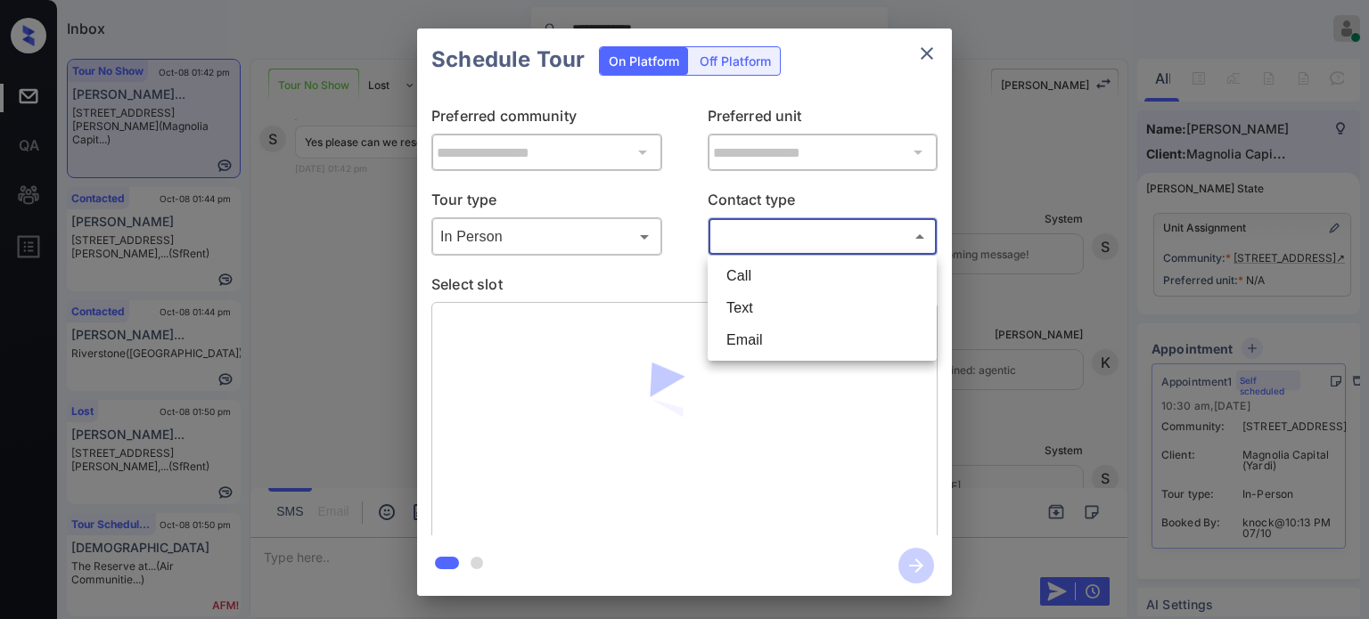
click at [780, 247] on body "**********" at bounding box center [684, 309] width 1369 height 619
click at [749, 306] on li "Text" at bounding box center [822, 308] width 220 height 32
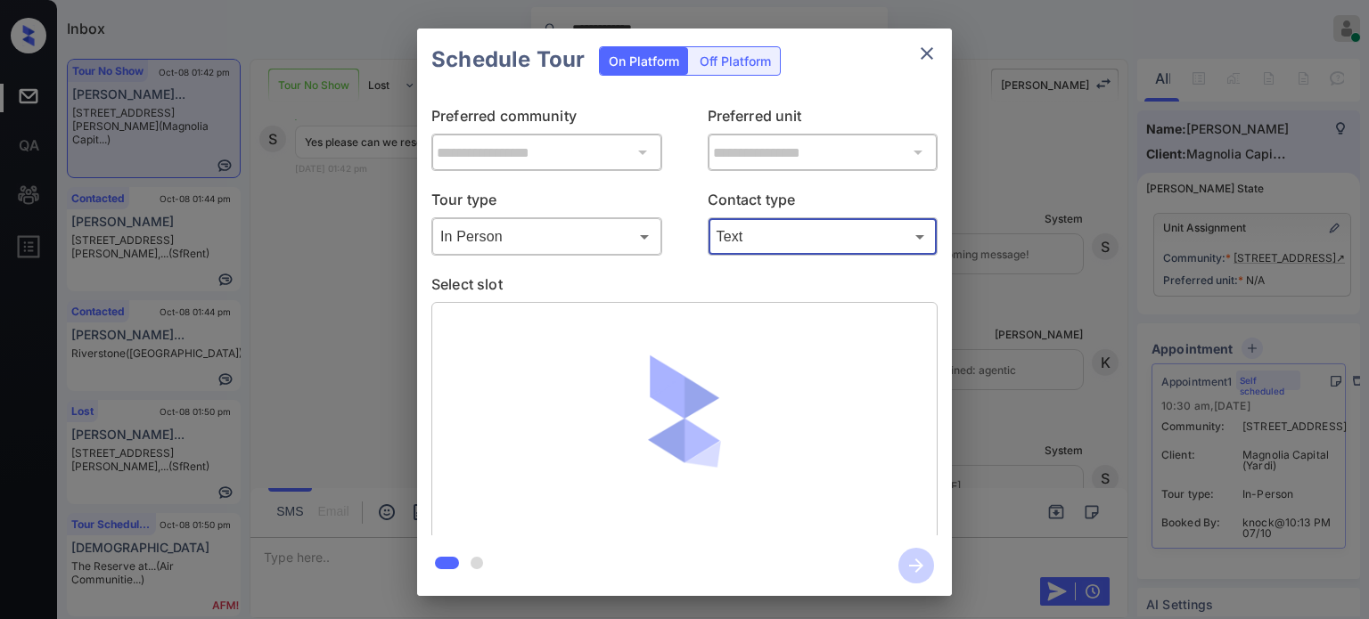
type input "****"
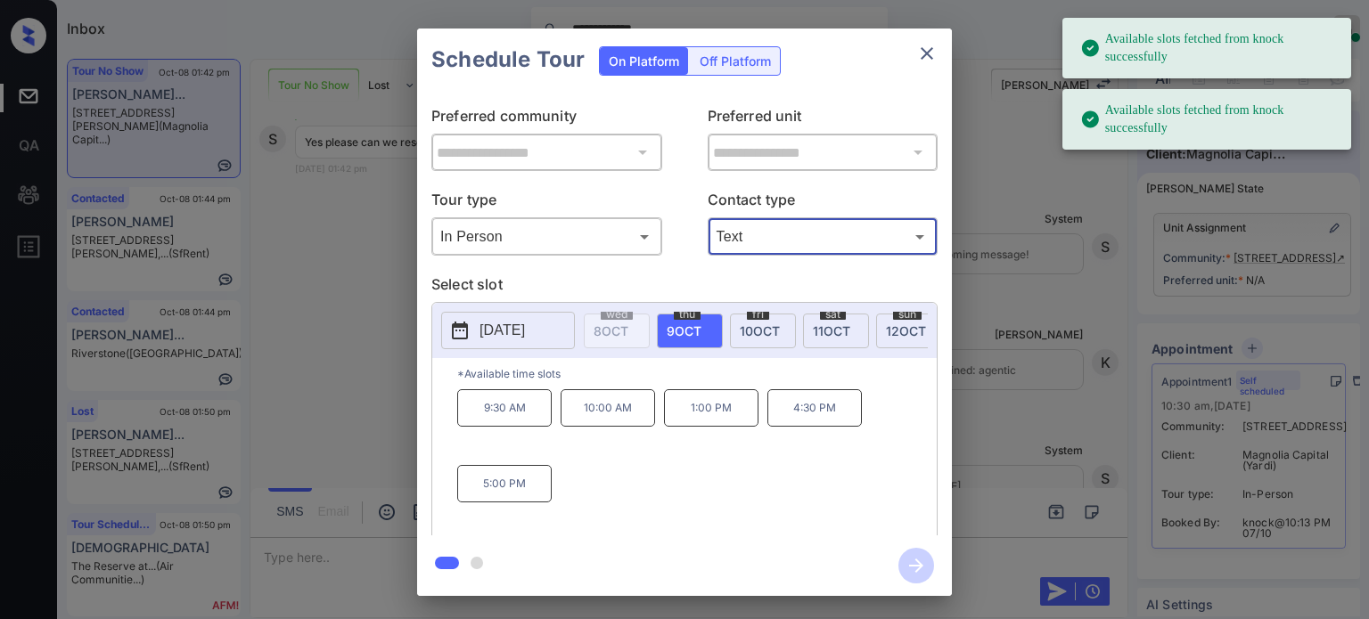
click at [689, 327] on span "9 OCT" at bounding box center [684, 331] width 35 height 15
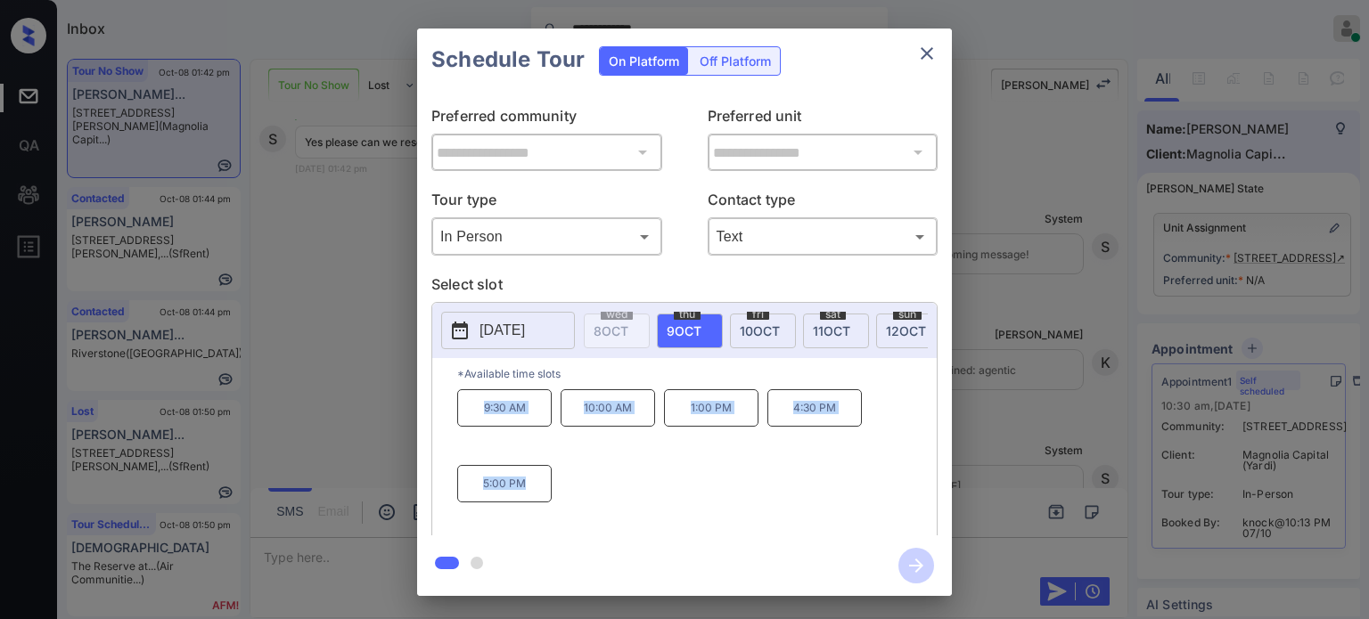
drag, startPoint x: 550, startPoint y: 497, endPoint x: 454, endPoint y: 421, distance: 123.0
click at [454, 421] on div "*Available time slots 9:30 AM 10:00 AM 1:00 PM 4:30 PM 5:00 PM" at bounding box center [684, 449] width 504 height 183
copy div "9:30 AM 10:00 AM 1:00 PM 4:30 PM 5:00 PM"
click at [924, 49] on icon "close" at bounding box center [926, 53] width 21 height 21
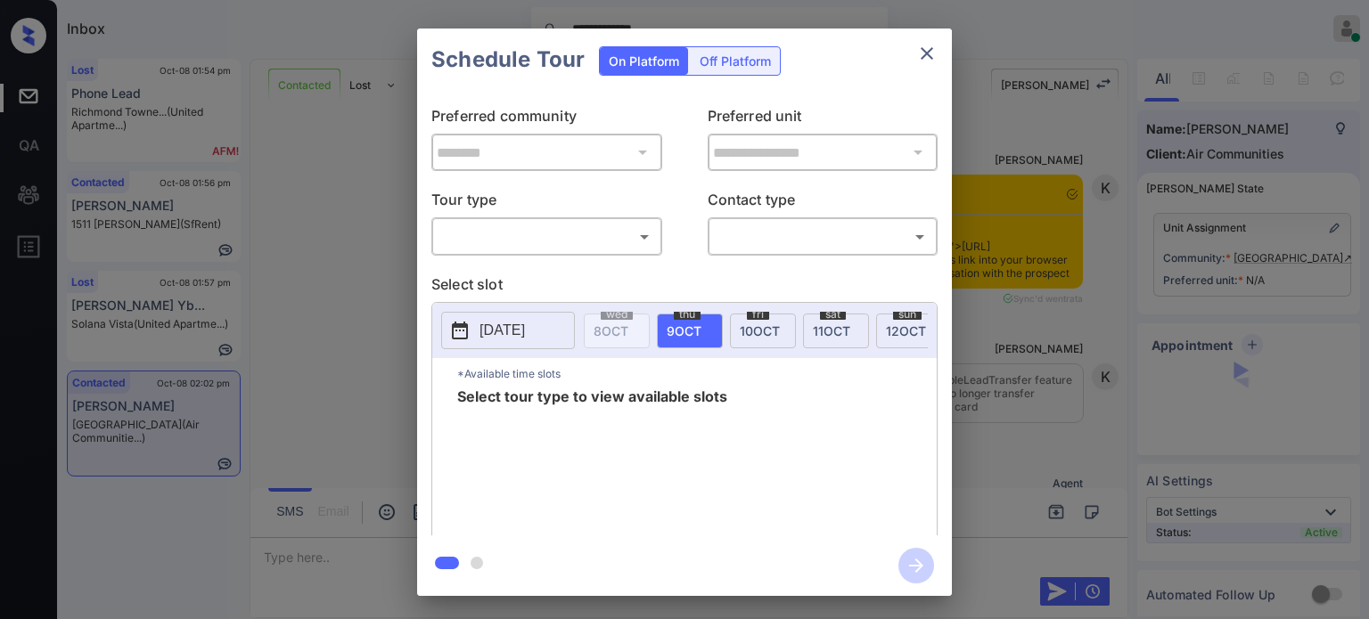
click at [639, 242] on body "**********" at bounding box center [684, 309] width 1369 height 619
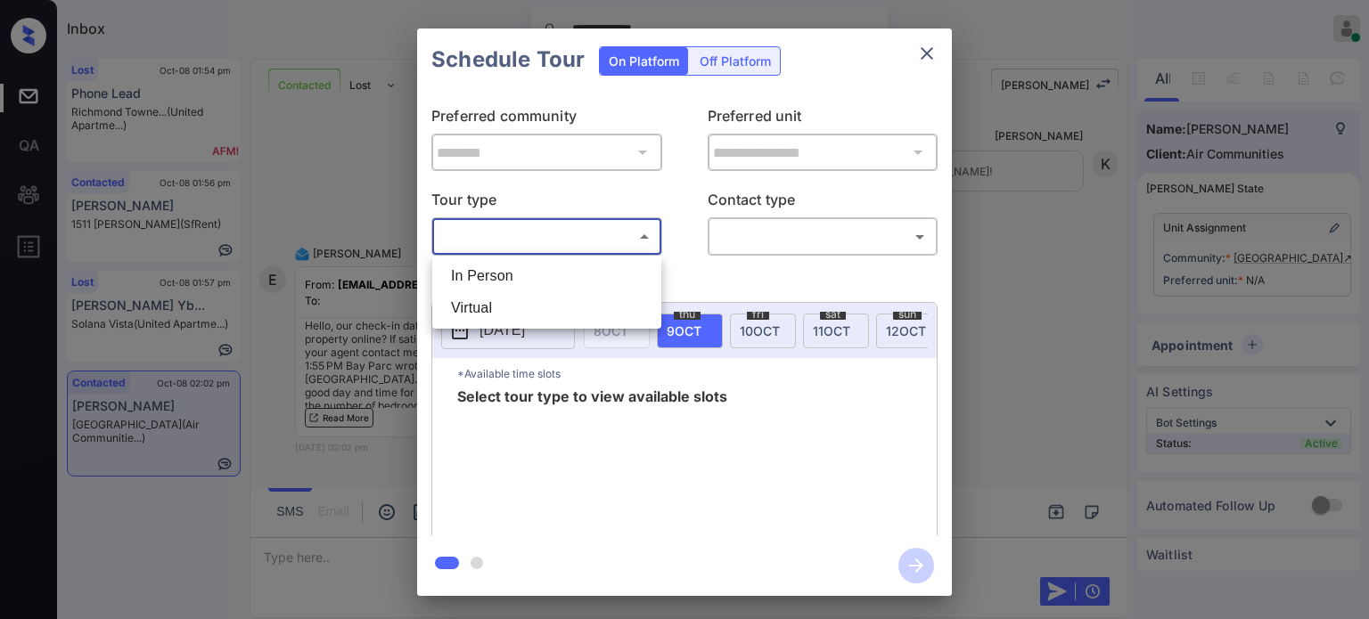
click at [928, 53] on div at bounding box center [684, 309] width 1369 height 619
click at [938, 53] on button "close" at bounding box center [927, 54] width 36 height 36
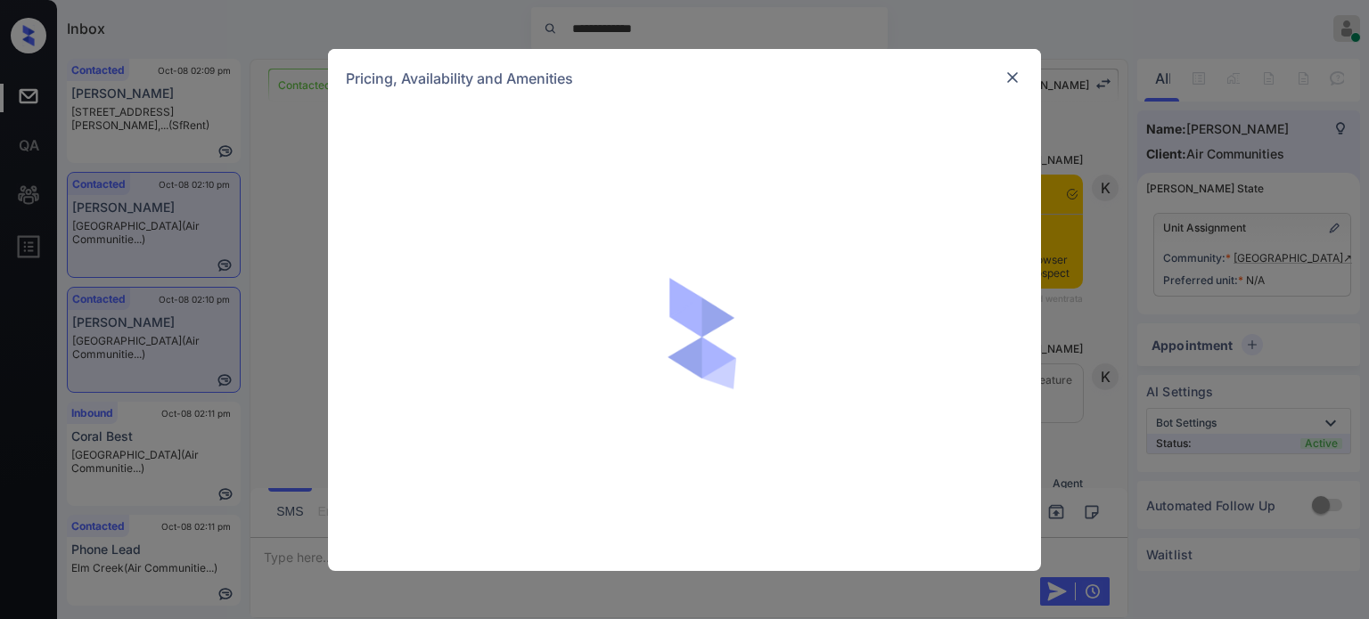
scroll to position [2114, 0]
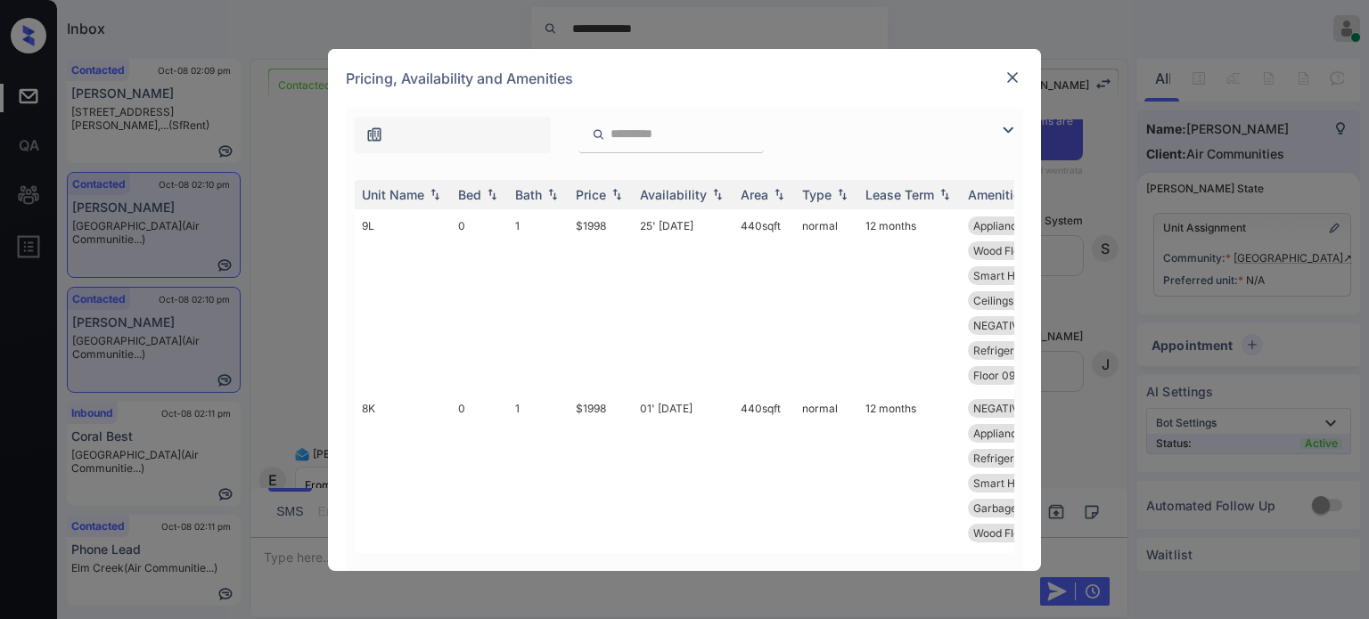
click at [1012, 129] on img at bounding box center [1007, 129] width 21 height 21
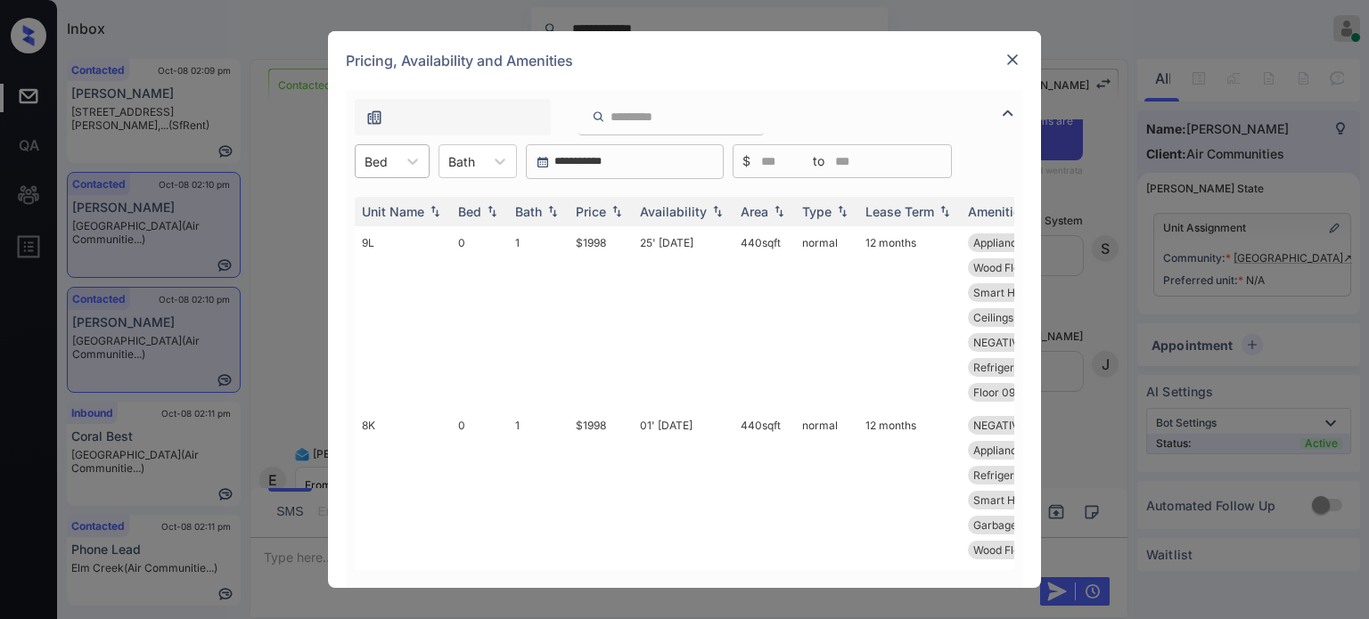
click at [390, 168] on div "Bed" at bounding box center [376, 162] width 41 height 26
click at [378, 260] on div "2" at bounding box center [392, 269] width 75 height 32
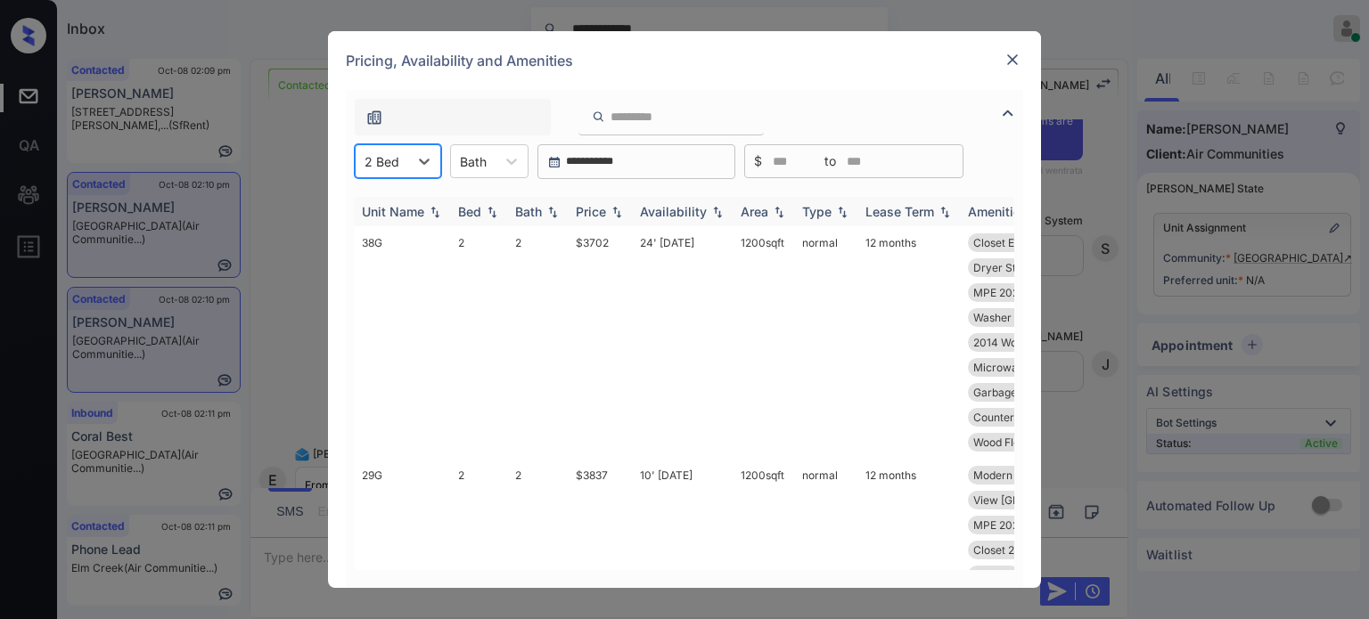
click at [609, 209] on img at bounding box center [617, 212] width 18 height 12
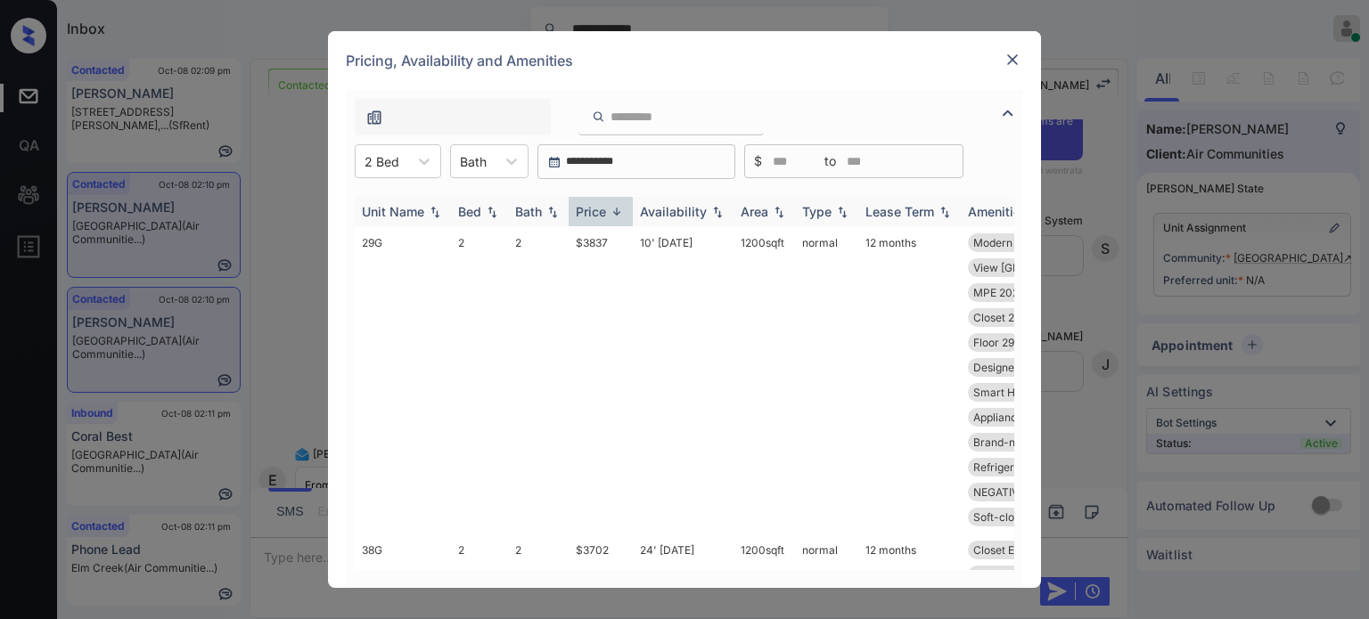
click at [609, 209] on img at bounding box center [617, 211] width 18 height 13
click at [646, 246] on td "17' Jul 25" at bounding box center [683, 355] width 101 height 258
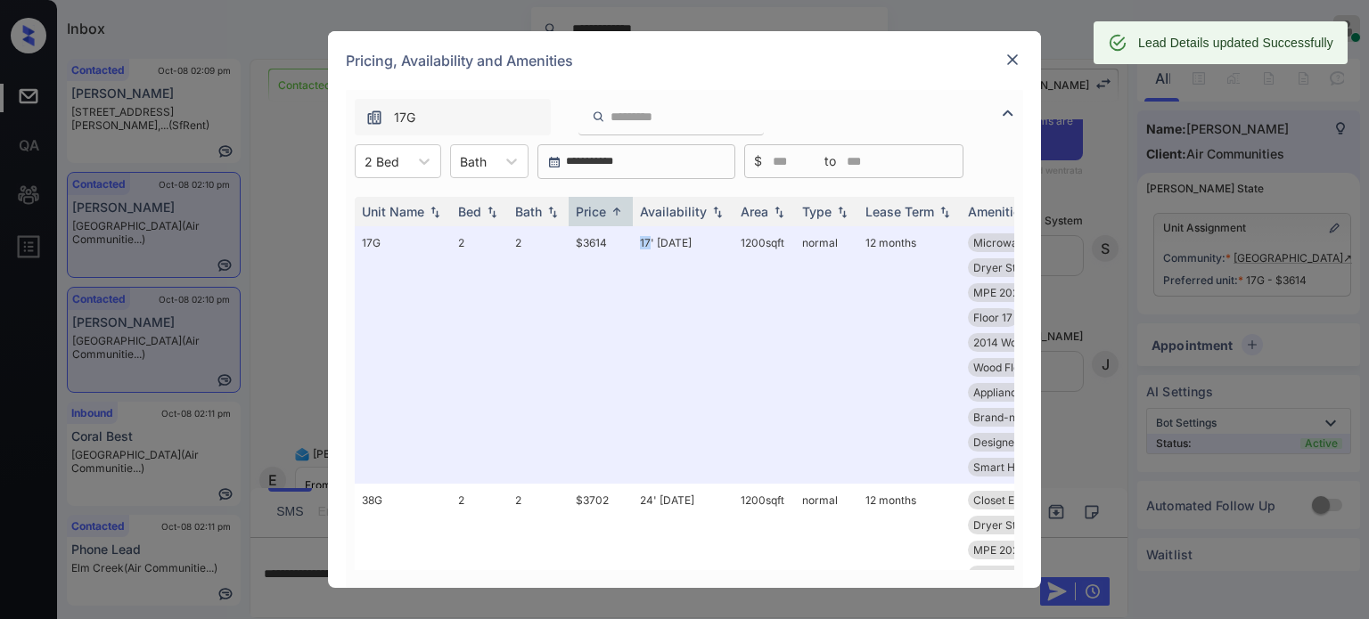
click at [1008, 61] on img at bounding box center [1013, 60] width 18 height 18
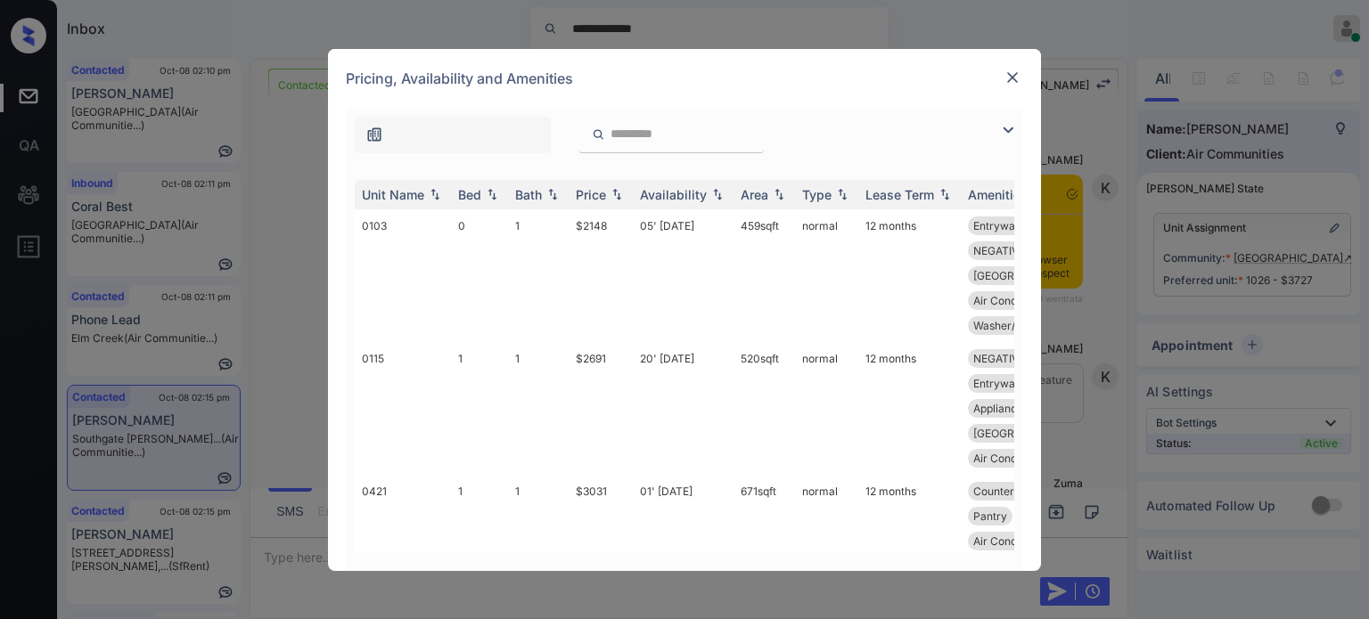
scroll to position [4774, 0]
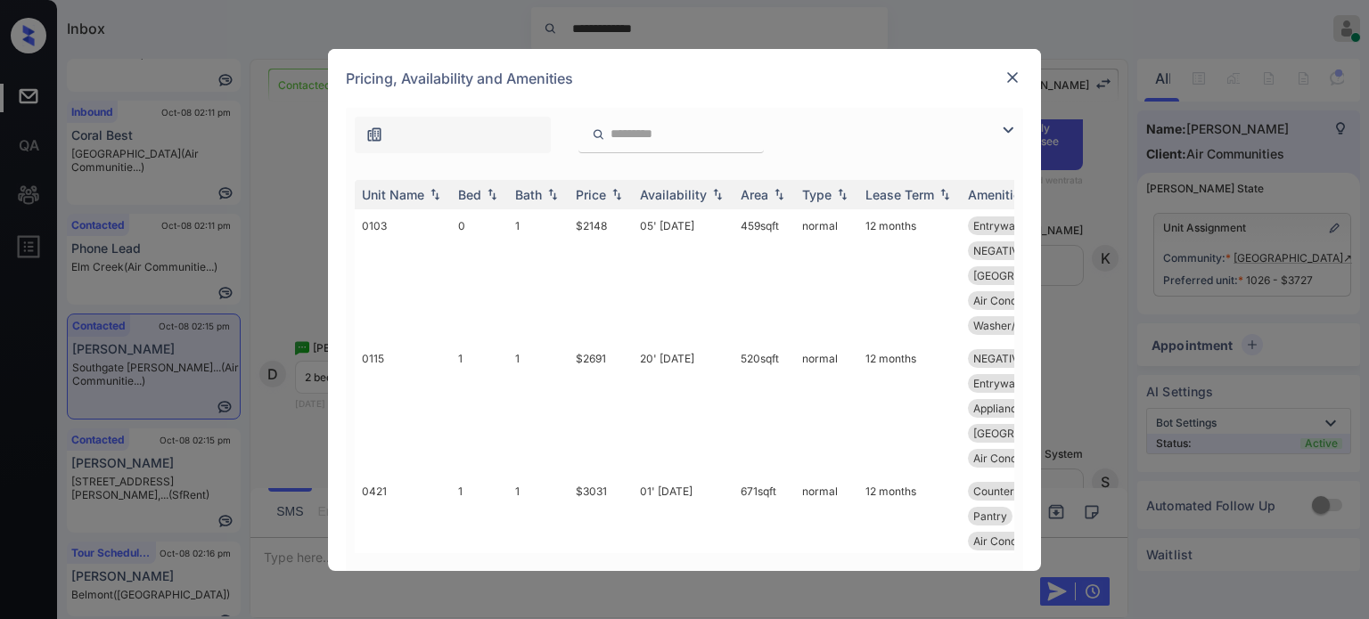
click at [1009, 79] on img at bounding box center [1013, 78] width 18 height 18
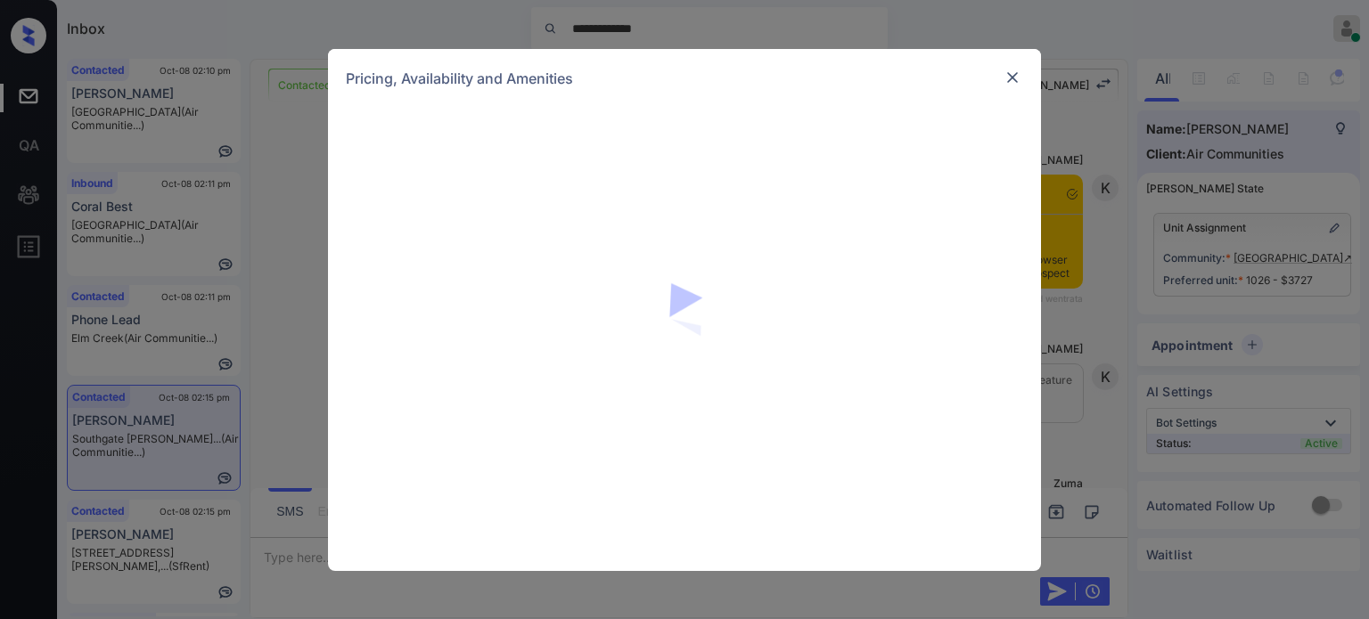
scroll to position [4815, 0]
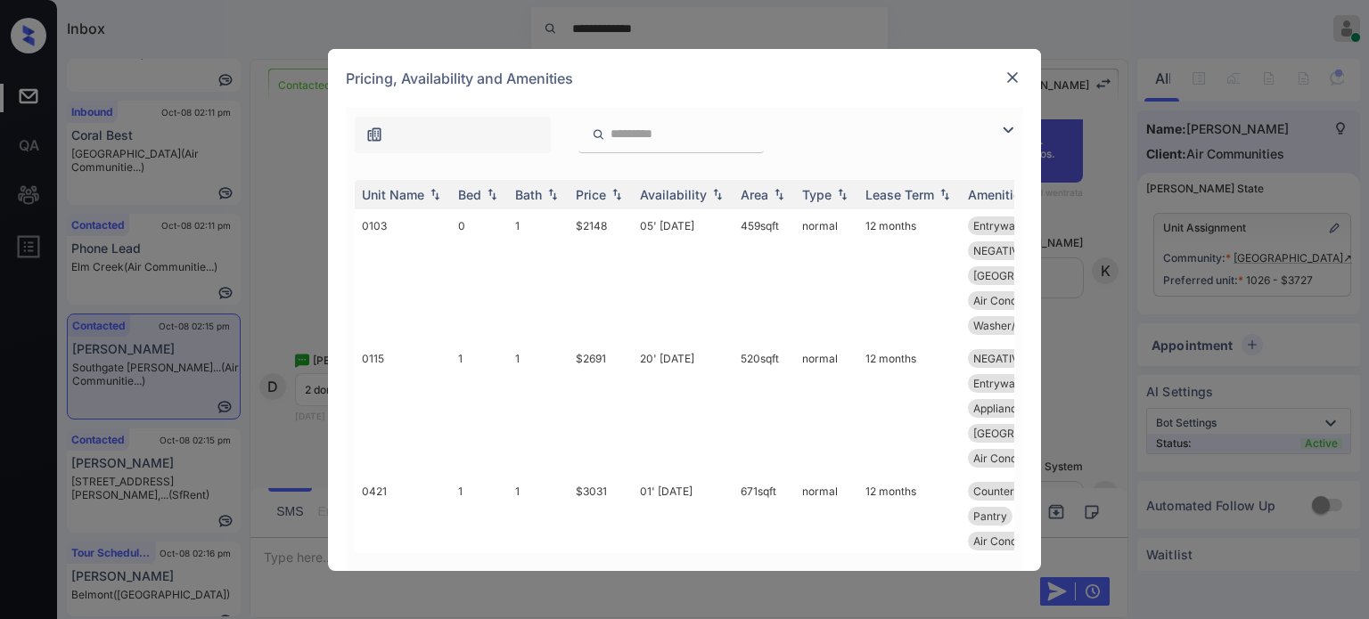
click at [1016, 124] on img at bounding box center [1007, 129] width 21 height 21
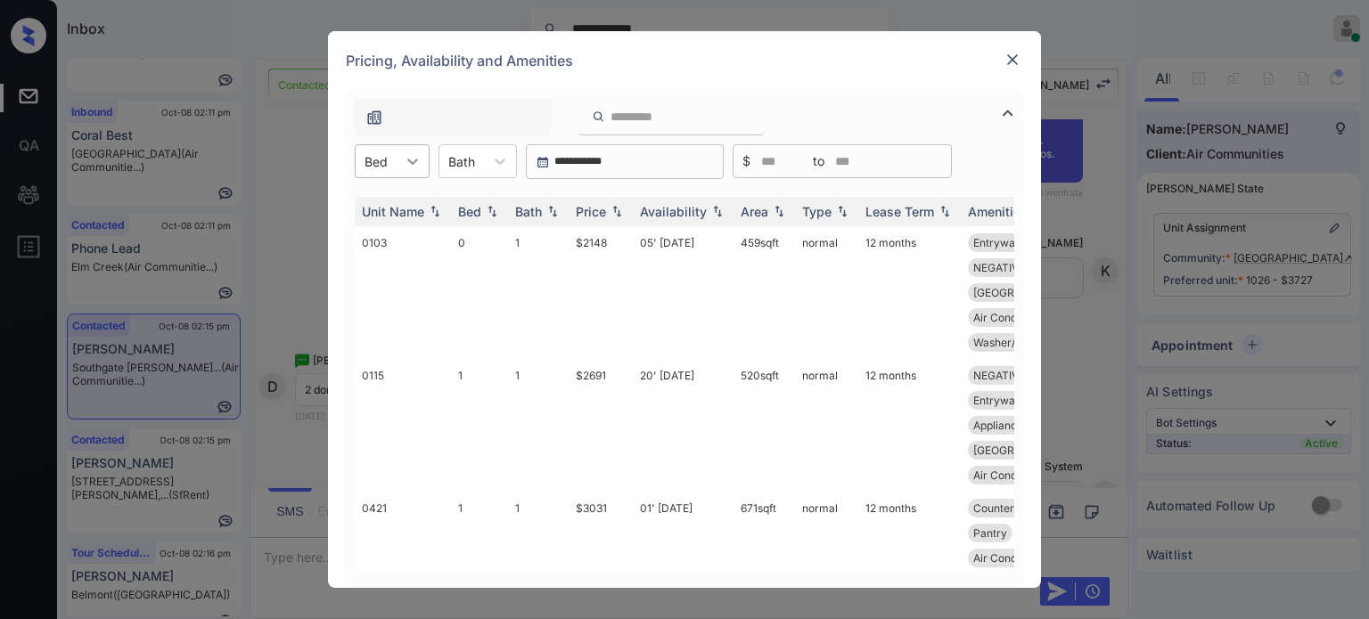
click at [400, 156] on div at bounding box center [413, 161] width 32 height 32
click at [397, 263] on div "2" at bounding box center [392, 269] width 75 height 32
click at [608, 210] on img at bounding box center [617, 212] width 18 height 12
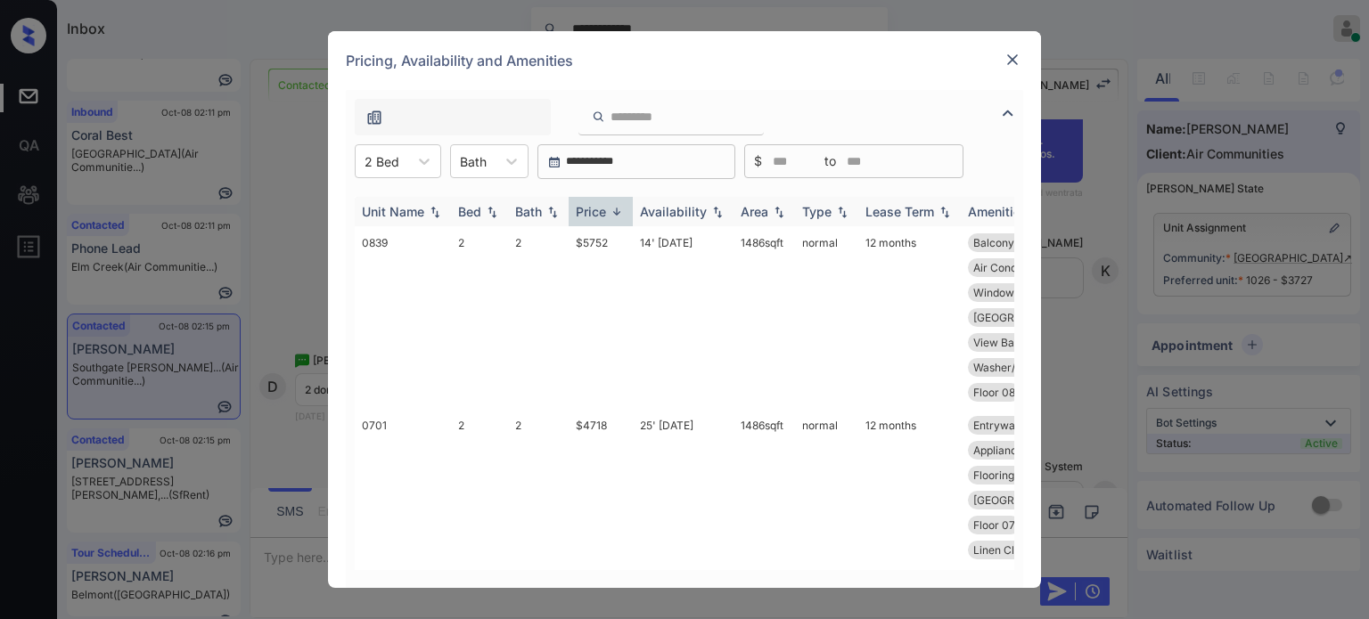
click at [608, 210] on img at bounding box center [617, 211] width 18 height 13
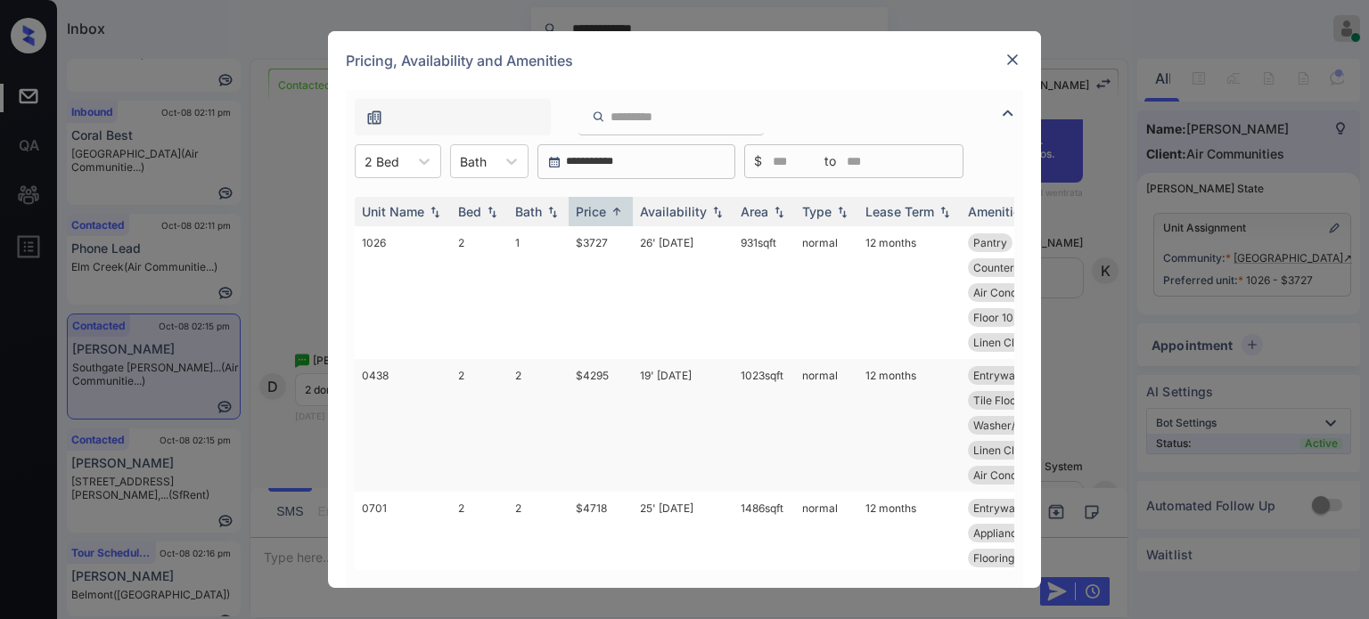
click at [659, 377] on td "19' Sep 25" at bounding box center [683, 425] width 101 height 133
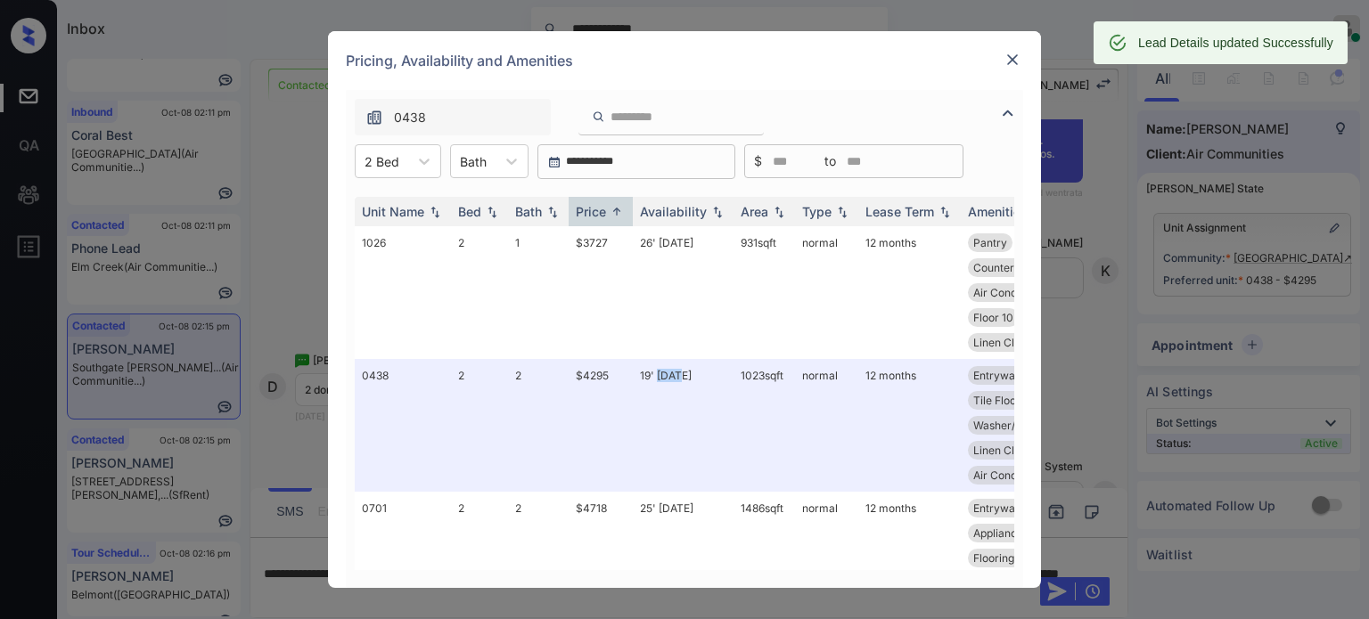
click at [1015, 62] on img at bounding box center [1013, 60] width 18 height 18
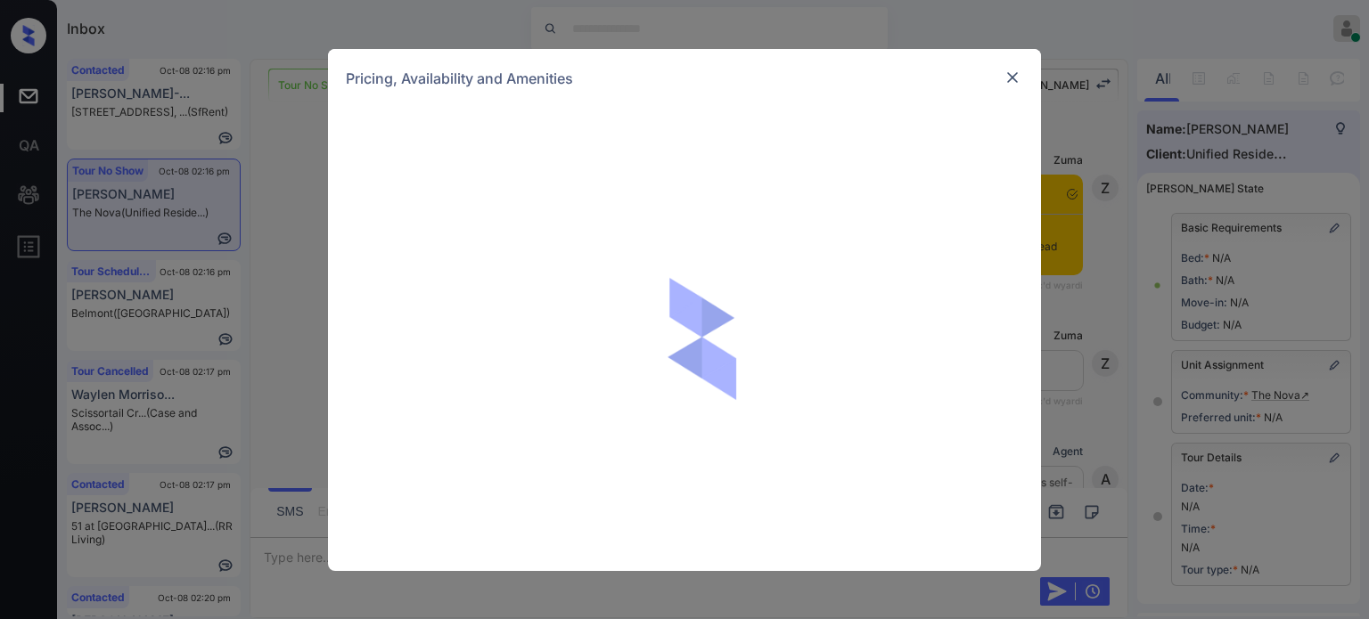
scroll to position [13876, 0]
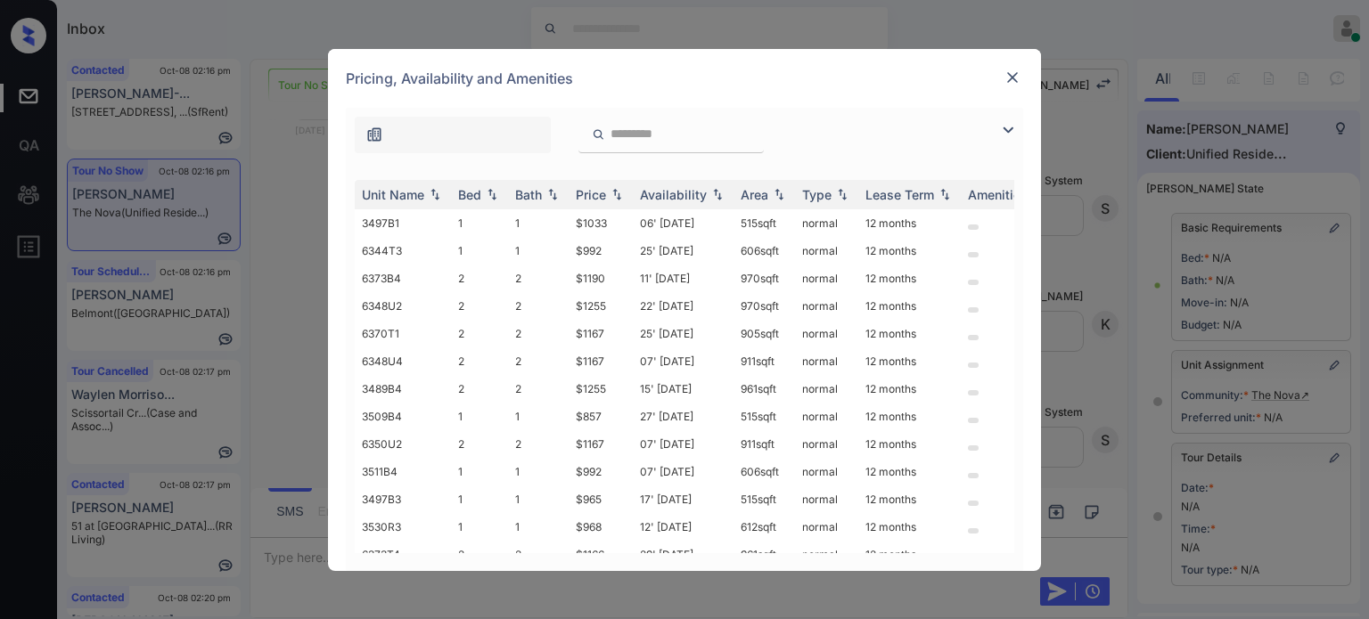
click at [1012, 81] on img at bounding box center [1013, 78] width 18 height 18
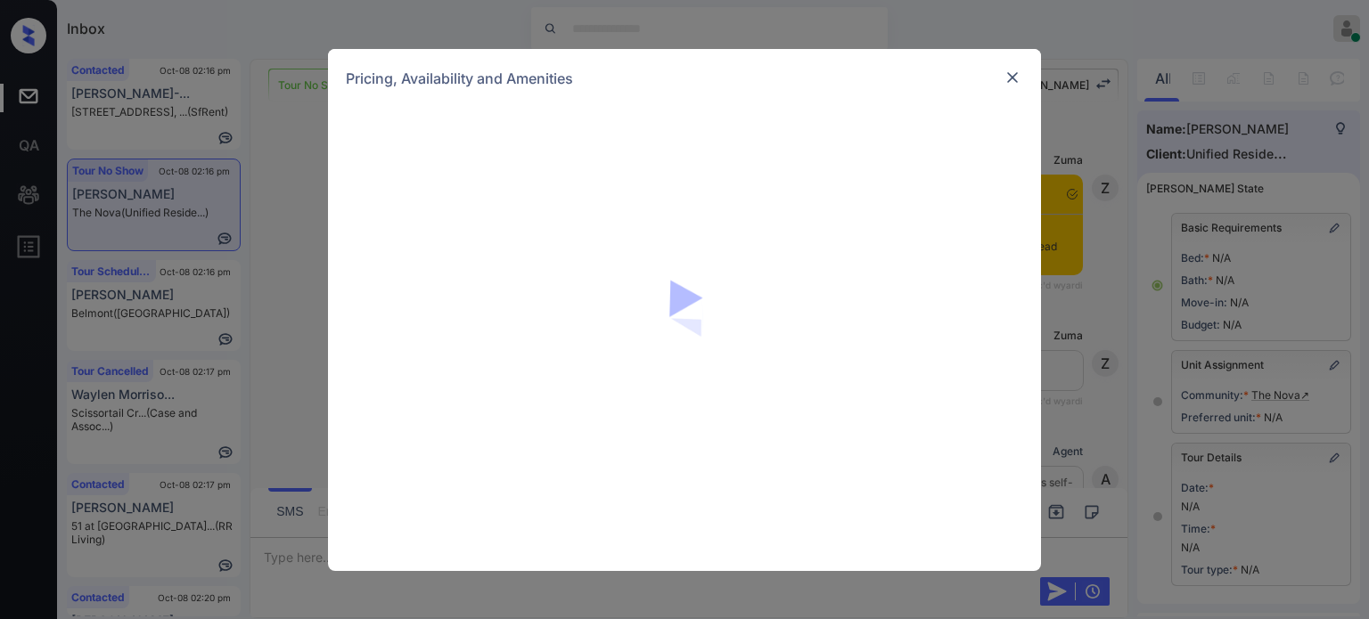
scroll to position [13876, 0]
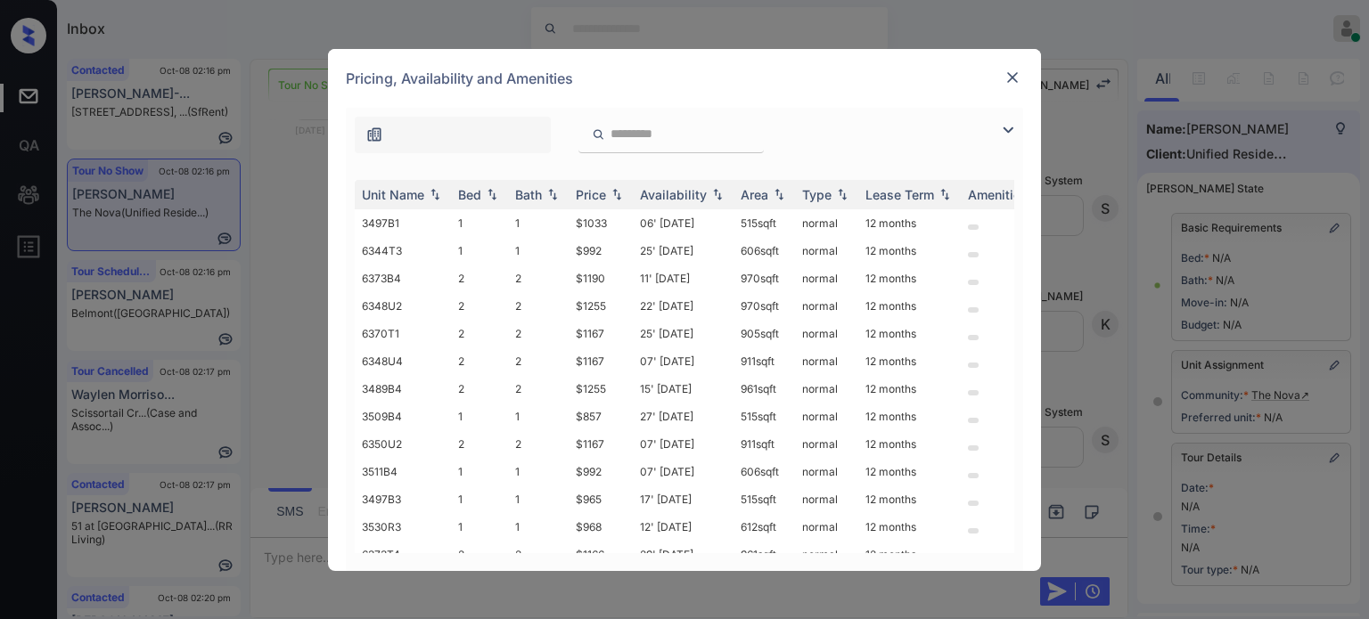
click at [1000, 135] on img at bounding box center [1007, 129] width 21 height 21
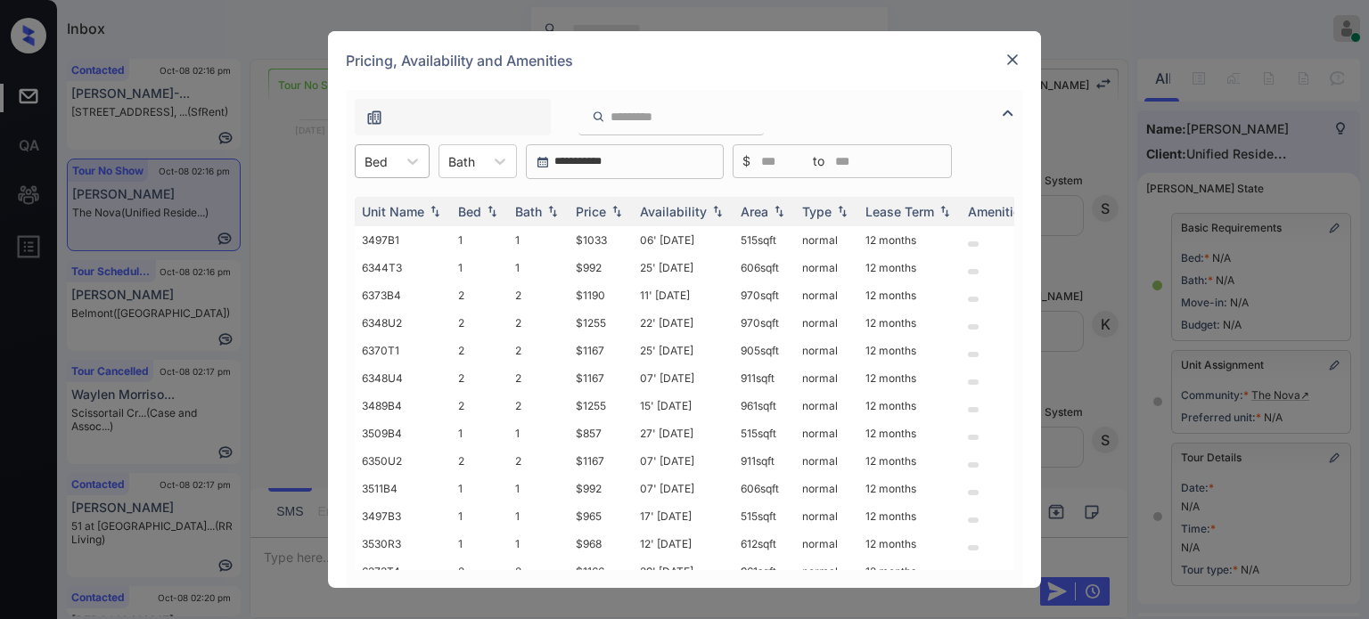
click at [390, 163] on div "Bed" at bounding box center [376, 162] width 41 height 26
click at [385, 230] on div "2" at bounding box center [392, 237] width 75 height 32
click at [599, 209] on div "Price" at bounding box center [591, 211] width 30 height 15
click at [702, 238] on td "12' [DATE]" at bounding box center [683, 240] width 101 height 28
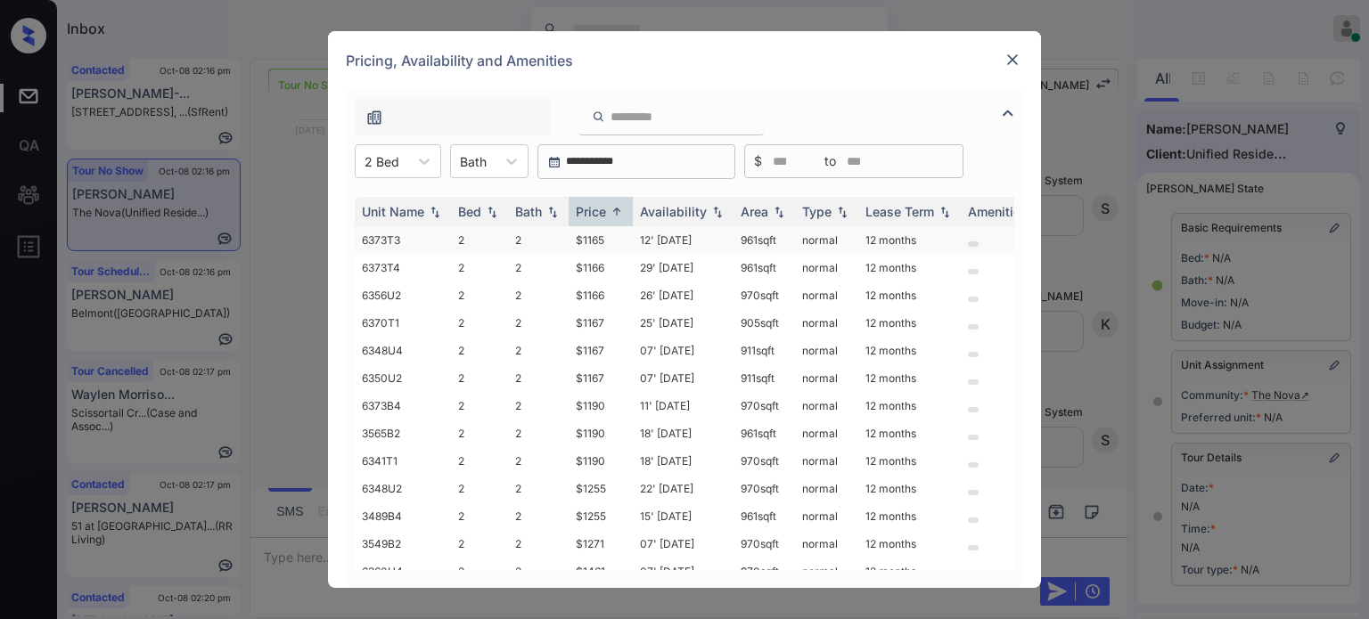
click at [702, 238] on td "12' [DATE]" at bounding box center [683, 240] width 101 height 28
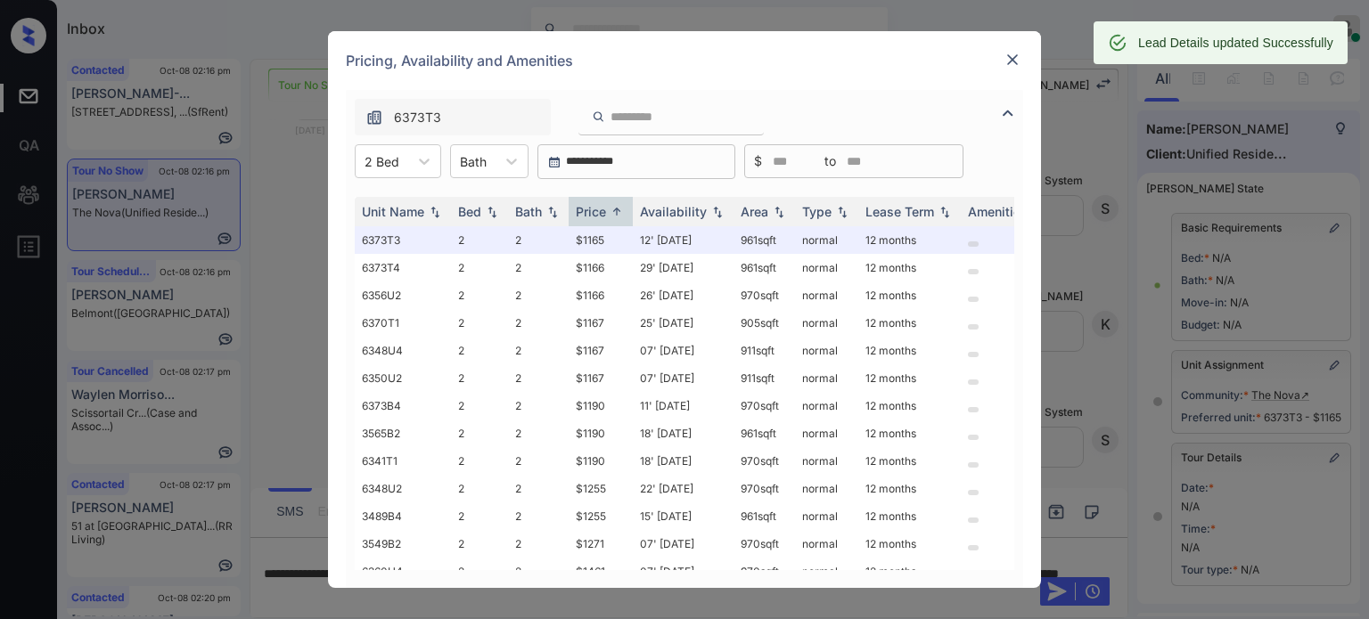
click at [1016, 59] on img at bounding box center [1013, 60] width 18 height 18
